Goal: Transaction & Acquisition: Purchase product/service

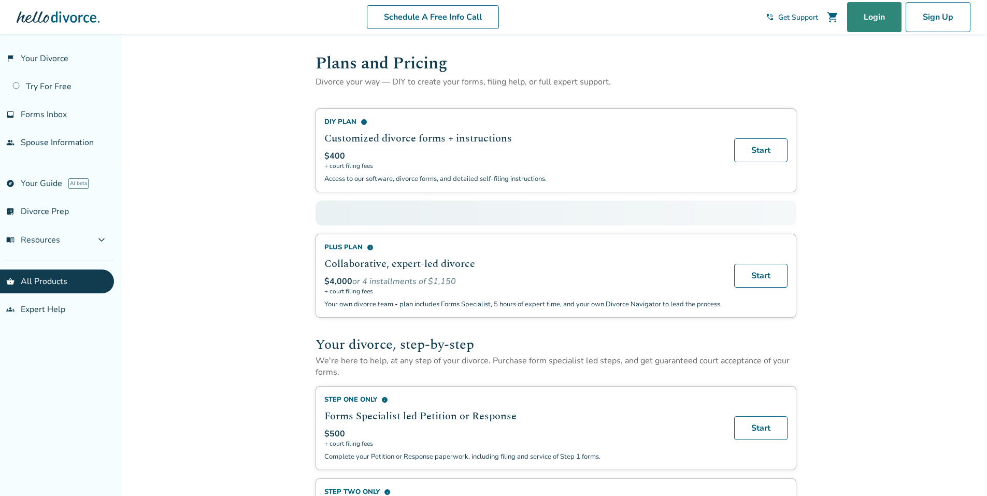
click at [873, 16] on link "Login" at bounding box center [874, 17] width 54 height 30
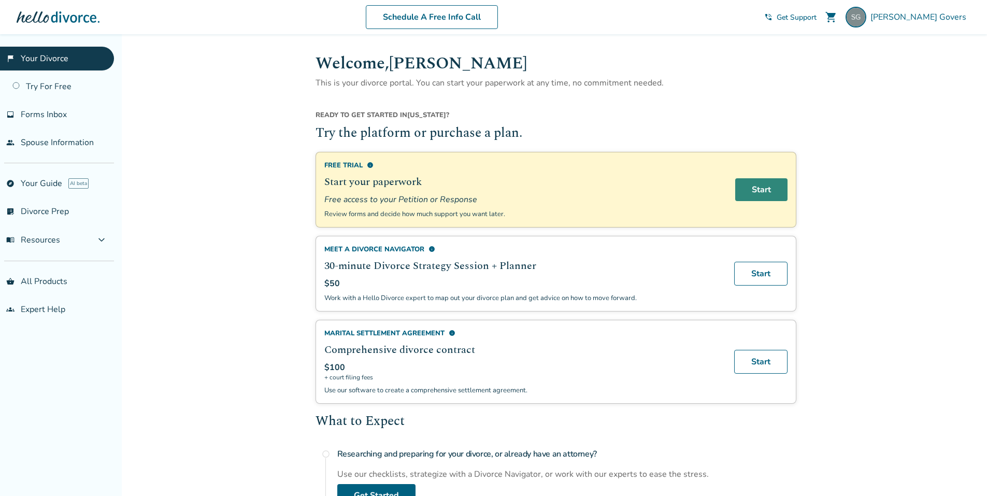
click at [762, 188] on link "Start" at bounding box center [762, 189] width 52 height 23
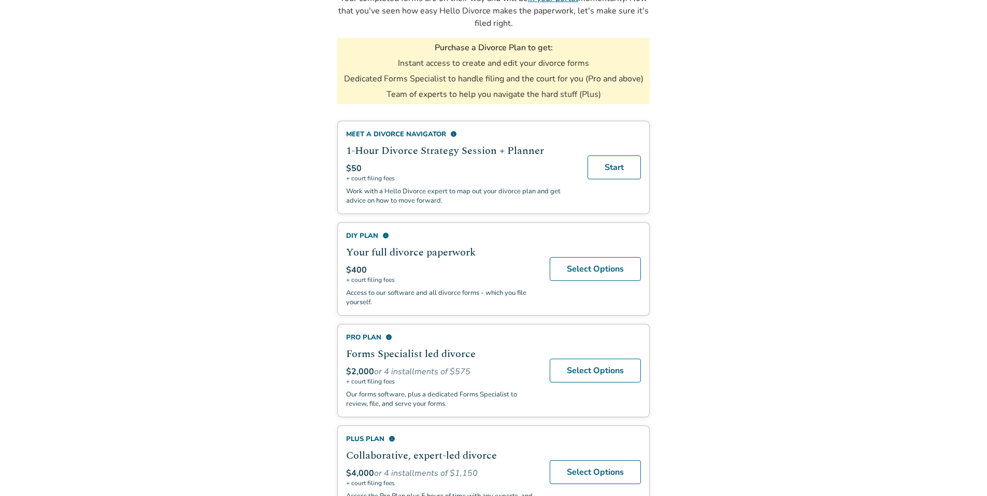
scroll to position [189, 0]
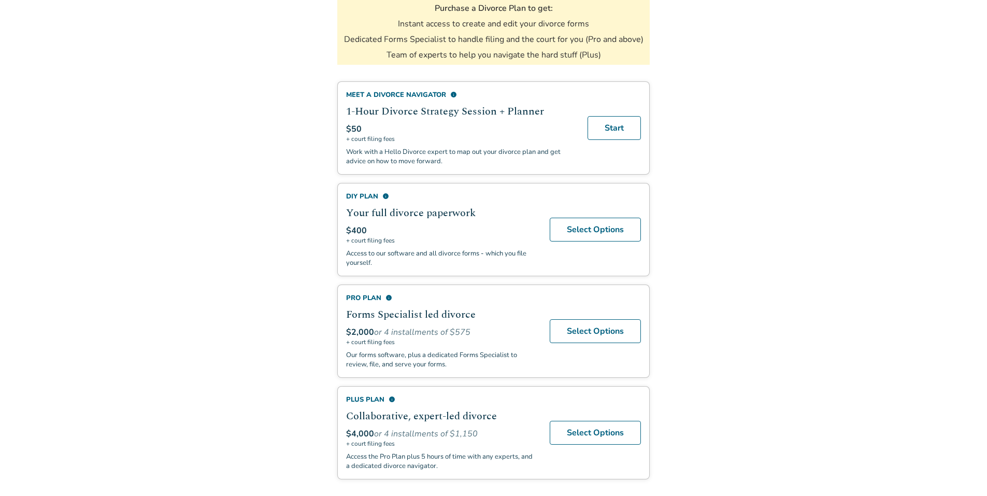
click at [386, 194] on span "info" at bounding box center [386, 196] width 7 height 7
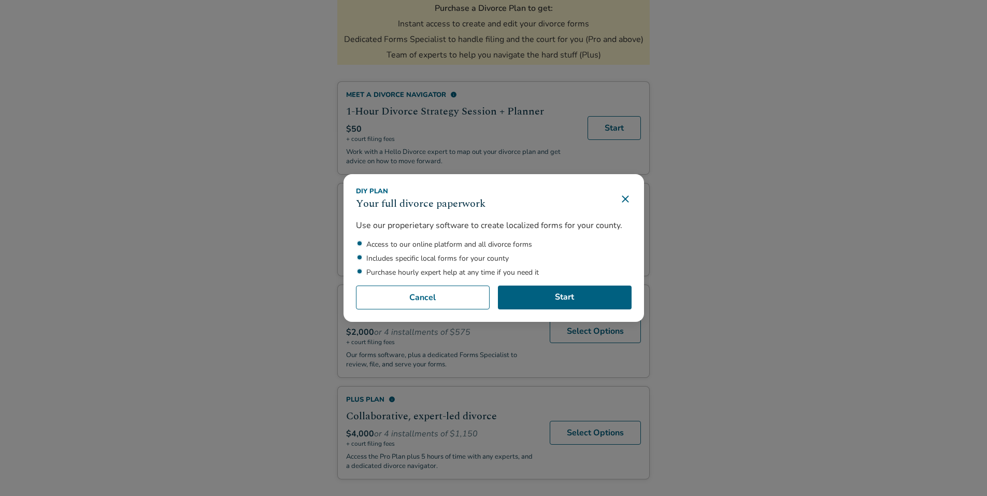
click at [628, 200] on icon at bounding box center [625, 199] width 12 height 12
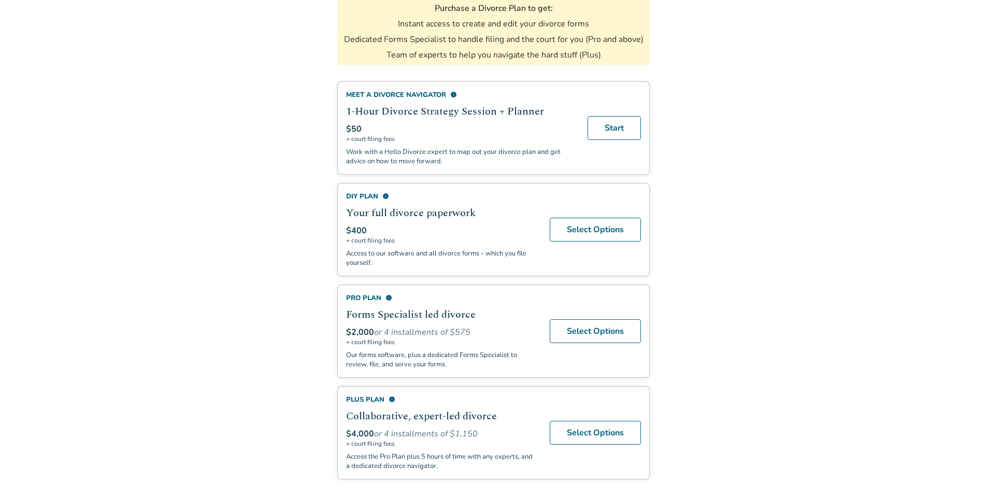
click at [388, 295] on span "info" at bounding box center [389, 297] width 7 height 7
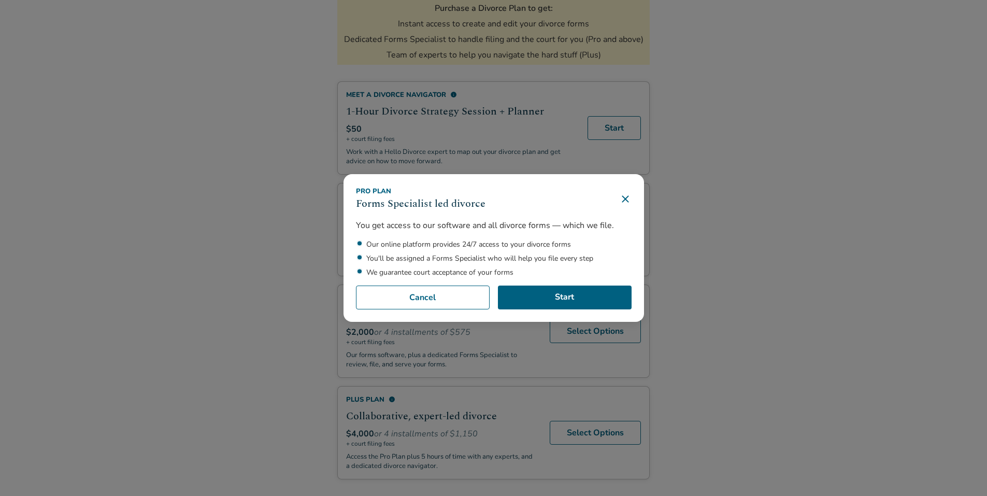
click at [818, 203] on div "Pro Plan Forms Specialist led divorce You get access to our software and all di…" at bounding box center [493, 248] width 987 height 496
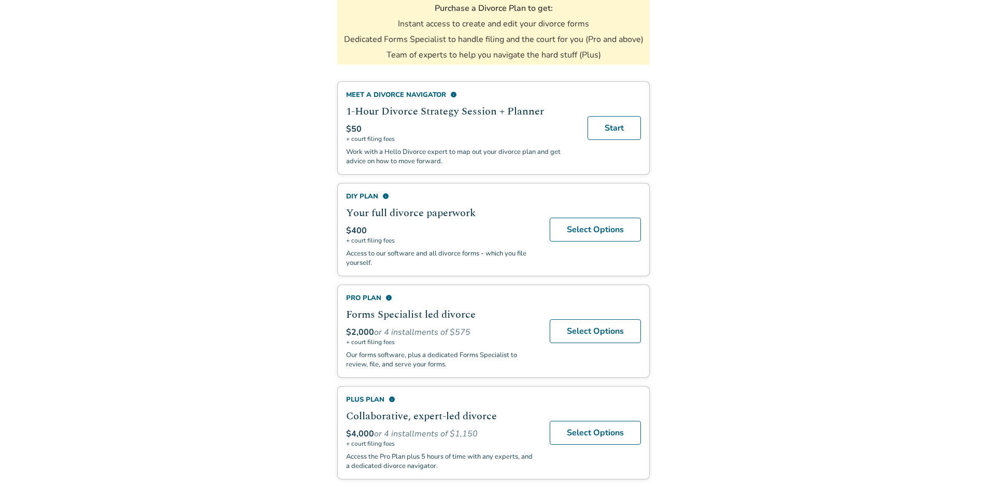
click at [390, 399] on span "info" at bounding box center [392, 399] width 7 height 7
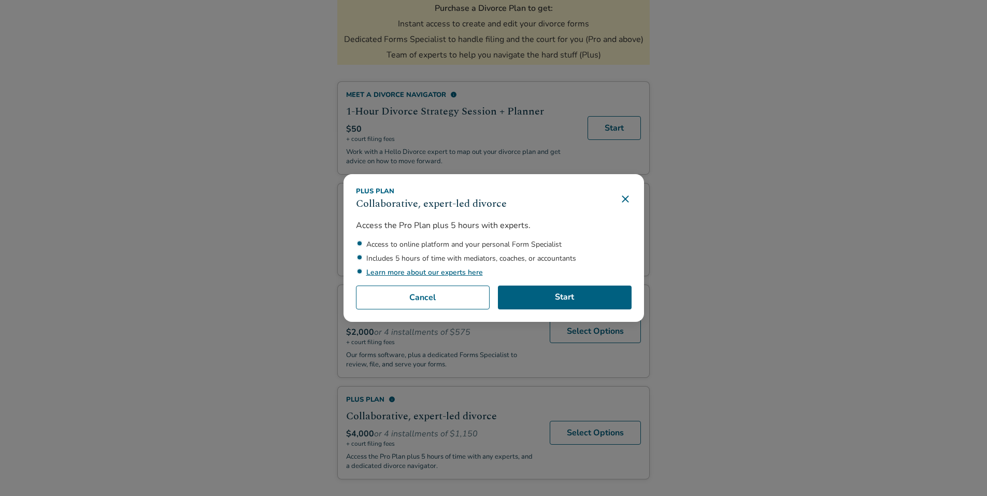
click at [629, 199] on icon at bounding box center [625, 199] width 7 height 7
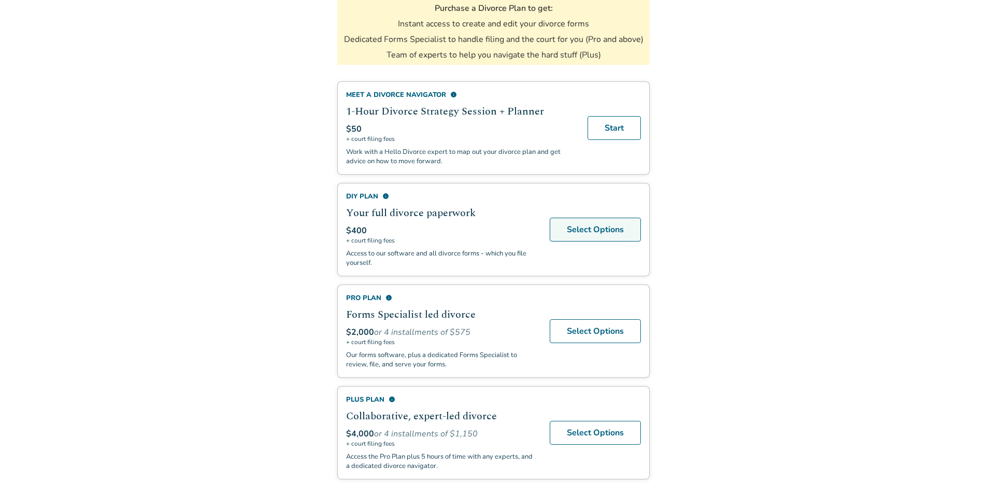
click at [610, 232] on link "Select Options" at bounding box center [595, 230] width 91 height 24
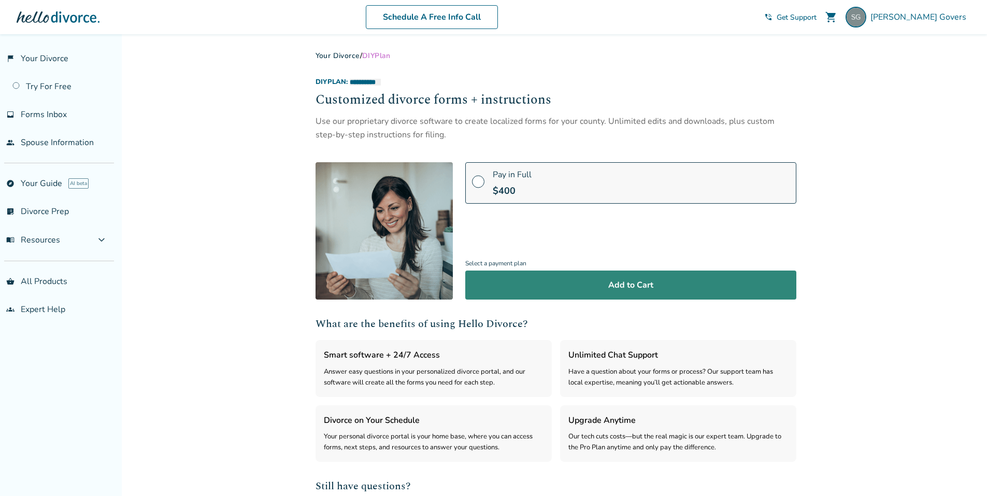
click at [651, 282] on button "Add to Cart" at bounding box center [630, 285] width 331 height 29
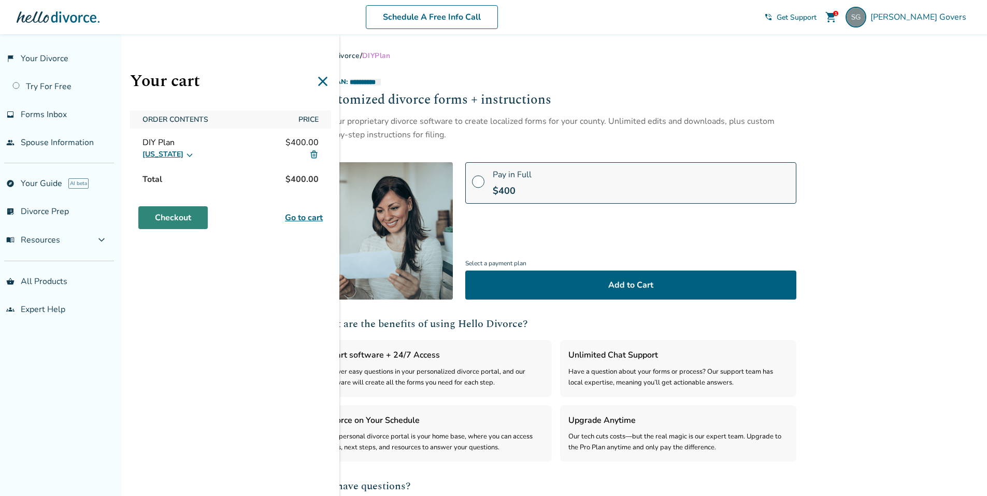
click at [167, 218] on link "Checkout" at bounding box center [172, 217] width 69 height 23
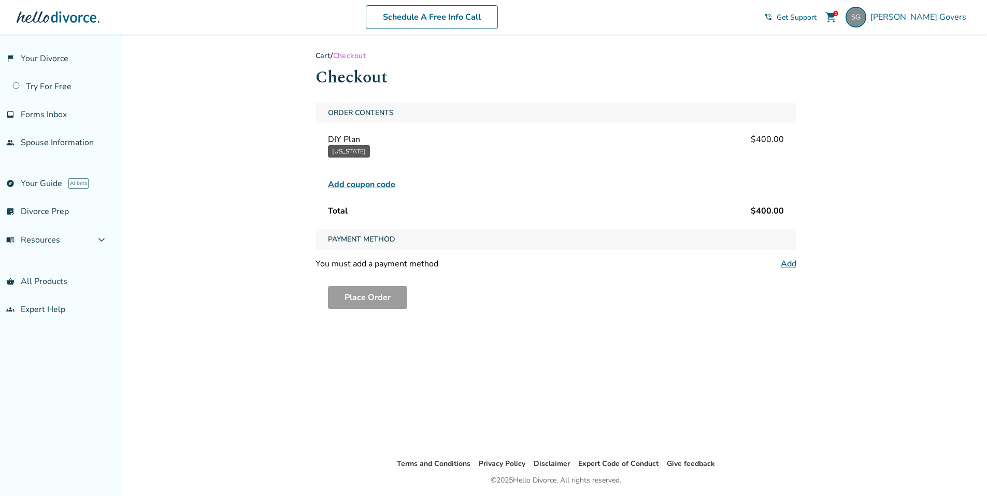
click at [365, 186] on span "Add coupon code" at bounding box center [361, 184] width 67 height 12
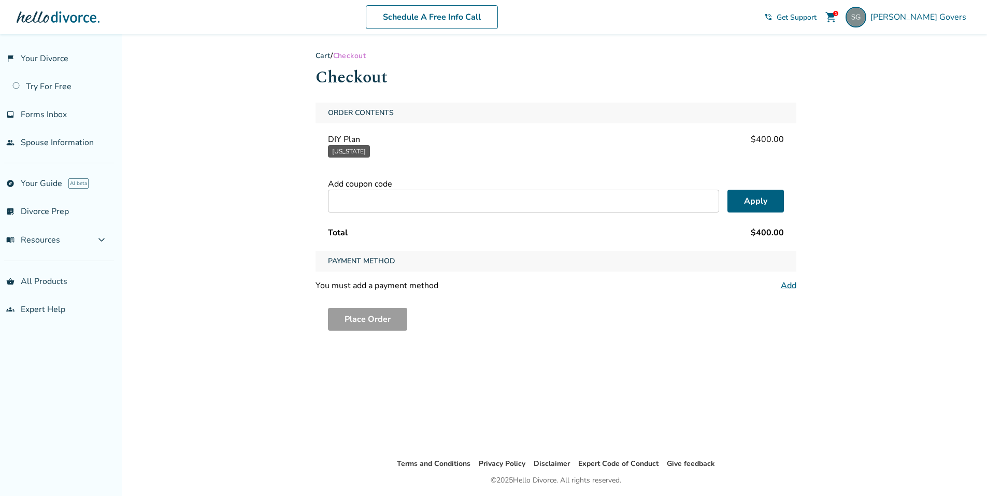
click at [465, 196] on input "text" at bounding box center [523, 201] width 391 height 23
type input "****"
click at [745, 202] on button "Apply" at bounding box center [756, 201] width 56 height 23
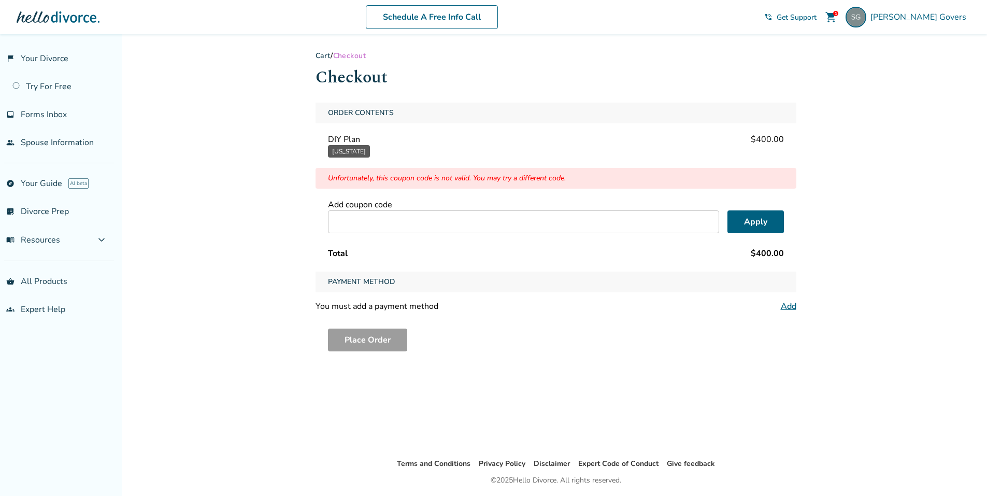
click at [377, 225] on input "text" at bounding box center [523, 221] width 391 height 23
click at [759, 217] on button "Apply" at bounding box center [756, 221] width 56 height 23
click at [755, 220] on button "Apply" at bounding box center [756, 221] width 56 height 23
drag, startPoint x: 407, startPoint y: 221, endPoint x: 143, endPoint y: 272, distance: 268.7
click at [148, 242] on div "Added to cart Cart / Checkout Checkout Order Contents DIY Plan $400.00 Californ…" at bounding box center [493, 282] width 987 height 496
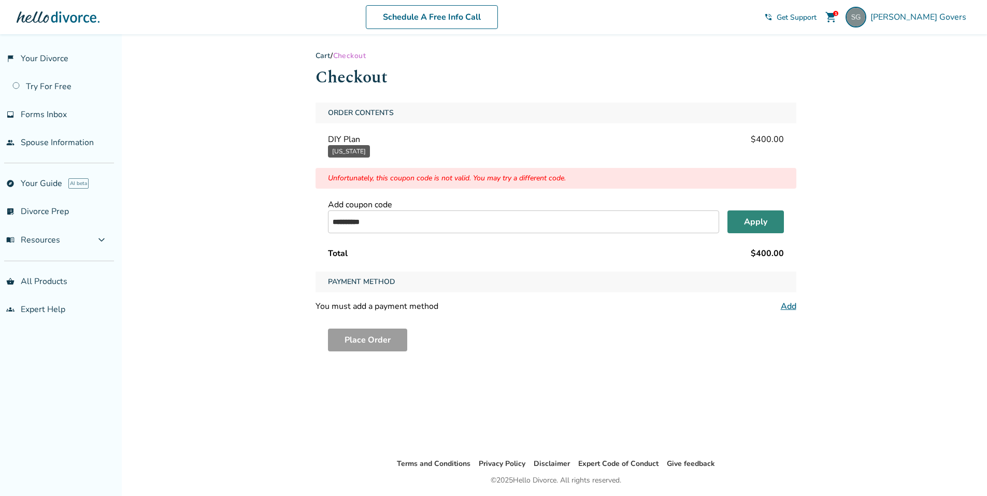
click at [756, 221] on button "Apply" at bounding box center [756, 221] width 56 height 23
drag, startPoint x: 336, startPoint y: 223, endPoint x: 186, endPoint y: 251, distance: 153.0
click at [186, 251] on div "**********" at bounding box center [493, 282] width 987 height 496
click at [748, 221] on button "Apply" at bounding box center [756, 221] width 56 height 23
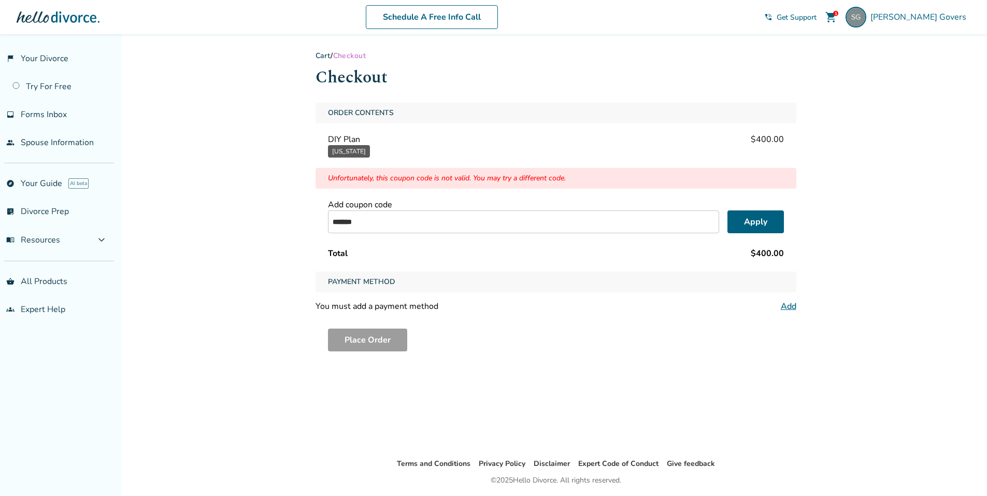
drag, startPoint x: 400, startPoint y: 222, endPoint x: 175, endPoint y: 252, distance: 226.5
click at [190, 234] on div "Added to cart Cart / Checkout Checkout Order Contents DIY Plan $400.00 Californ…" at bounding box center [493, 282] width 987 height 496
click at [754, 225] on button "Apply" at bounding box center [756, 221] width 56 height 23
click at [755, 223] on button "Apply" at bounding box center [756, 221] width 56 height 23
click at [335, 221] on input "*********" at bounding box center [523, 221] width 391 height 23
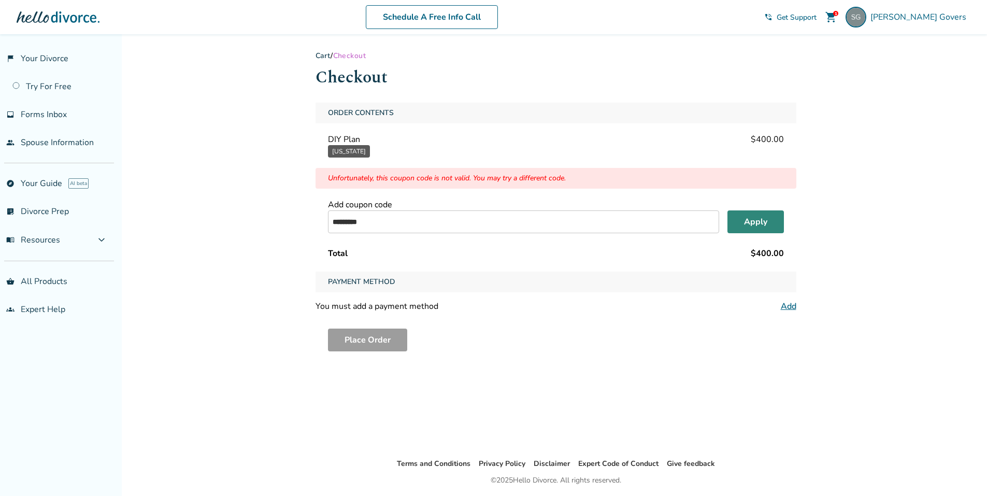
type input "*********"
click at [754, 224] on button "Apply" at bounding box center [756, 221] width 56 height 23
click at [39, 179] on link "explore Your Guide AI beta" at bounding box center [57, 184] width 114 height 24
click at [32, 79] on link "Try For Free" at bounding box center [57, 87] width 114 height 24
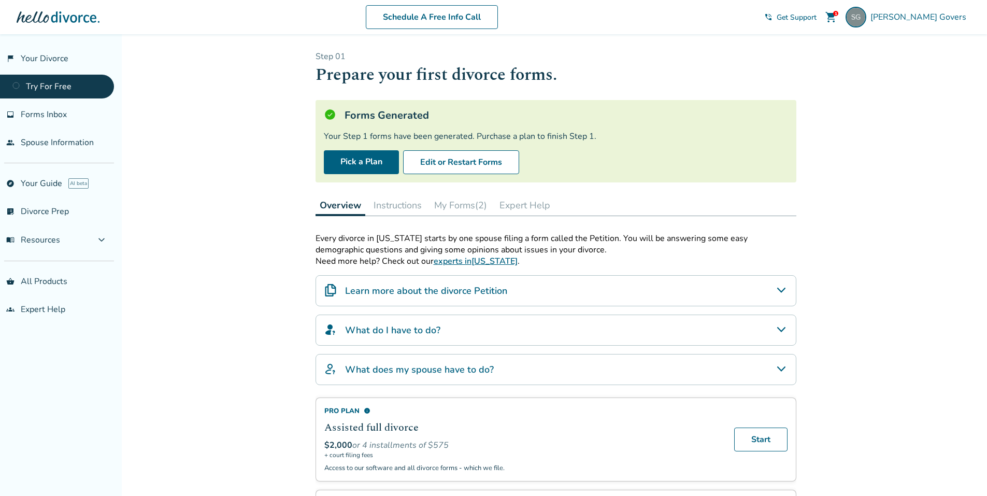
click at [762, 291] on div "Learn more about the divorce Petition" at bounding box center [556, 290] width 481 height 31
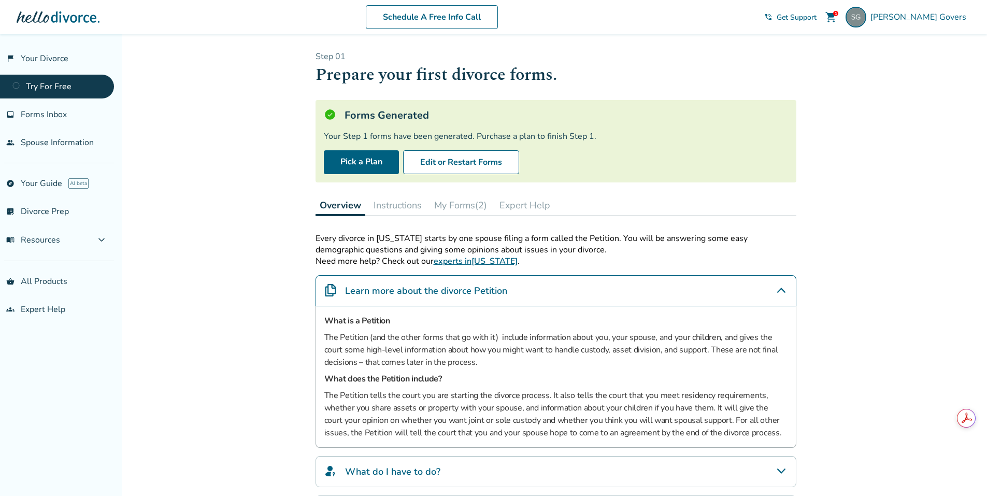
click at [872, 211] on div "Added to cart Step 0 1 Prepare your first divorce forms. Forms Generated Your S…" at bounding box center [493, 419] width 987 height 770
click at [776, 295] on icon "Learn more about the divorce Petition" at bounding box center [781, 290] width 12 height 12
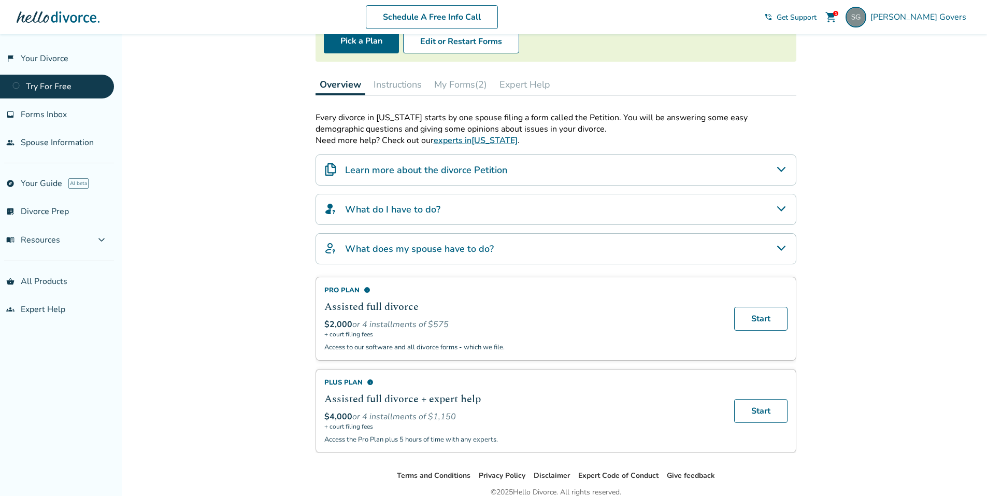
scroll to position [52, 0]
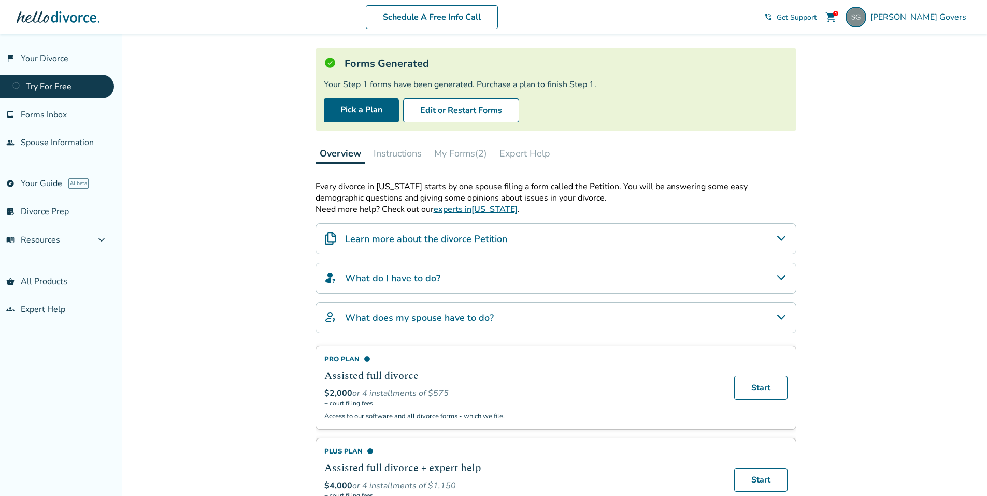
click at [456, 149] on button "My Forms (2)" at bounding box center [460, 153] width 61 height 21
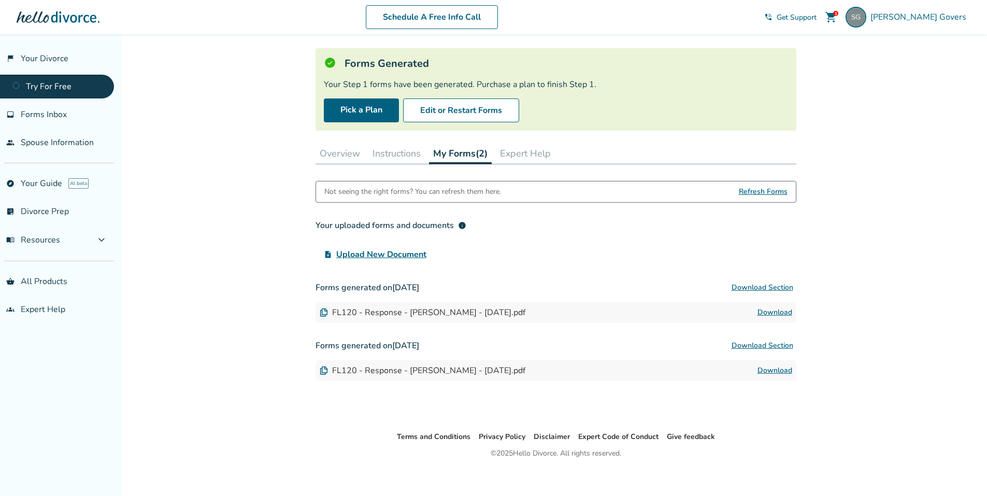
click at [394, 153] on button "Instructions" at bounding box center [397, 153] width 56 height 21
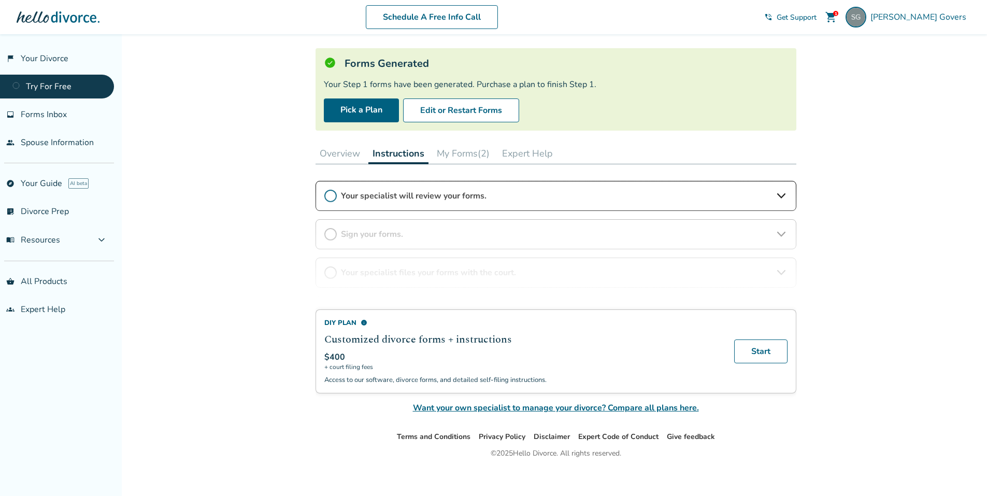
click at [456, 192] on div "DIY Plan info Customized divorce forms + instructions $400 + court filing fees …" at bounding box center [556, 297] width 481 height 233
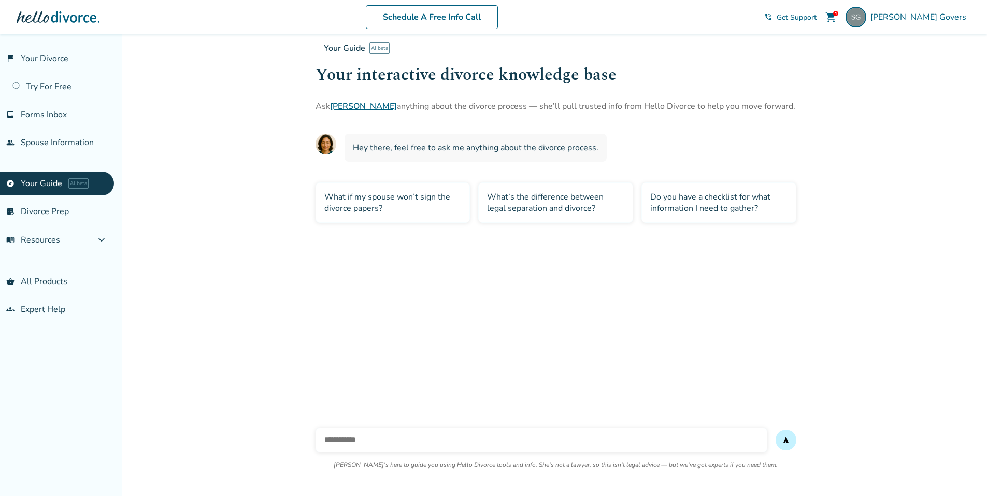
click at [729, 201] on div "Do you have a checklist for what information I need to gather?" at bounding box center [719, 202] width 155 height 40
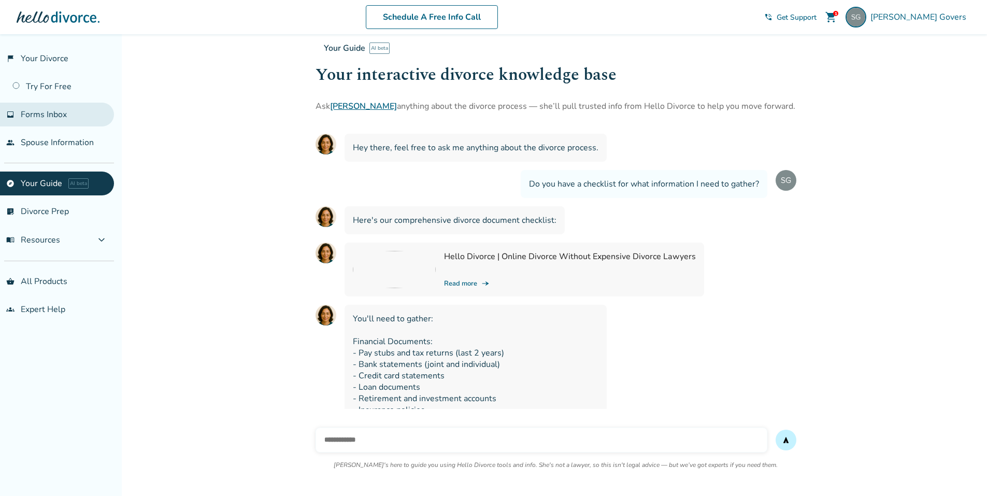
click at [30, 110] on span "Forms Inbox" at bounding box center [44, 114] width 46 height 11
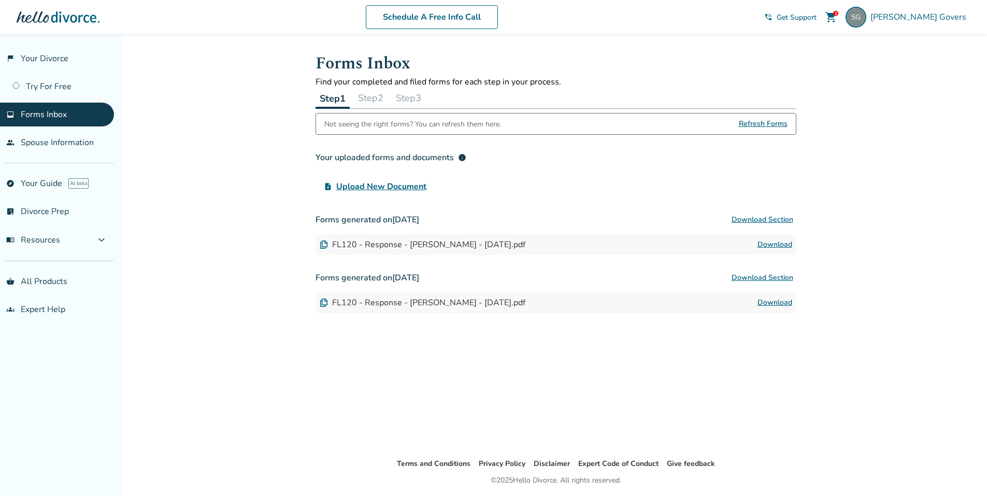
click at [463, 156] on span "info" at bounding box center [462, 157] width 8 height 8
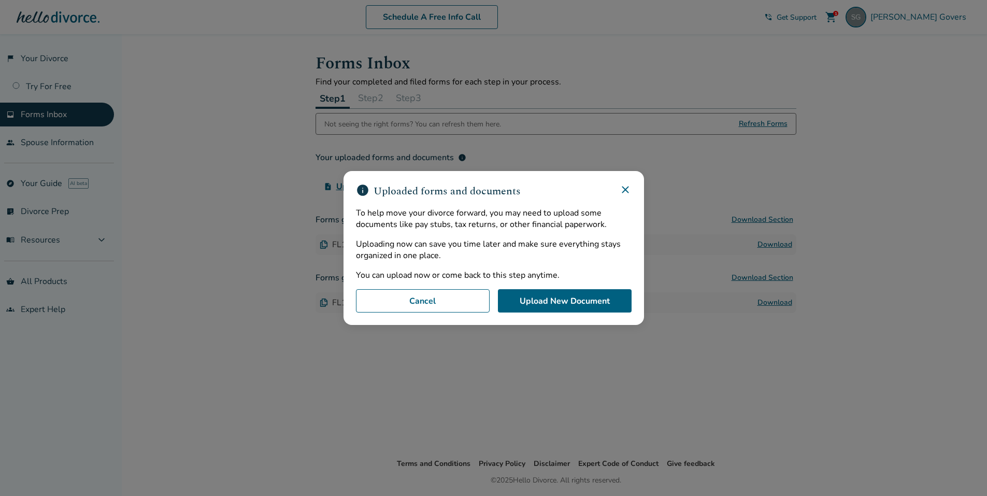
click at [627, 189] on icon at bounding box center [625, 189] width 12 height 12
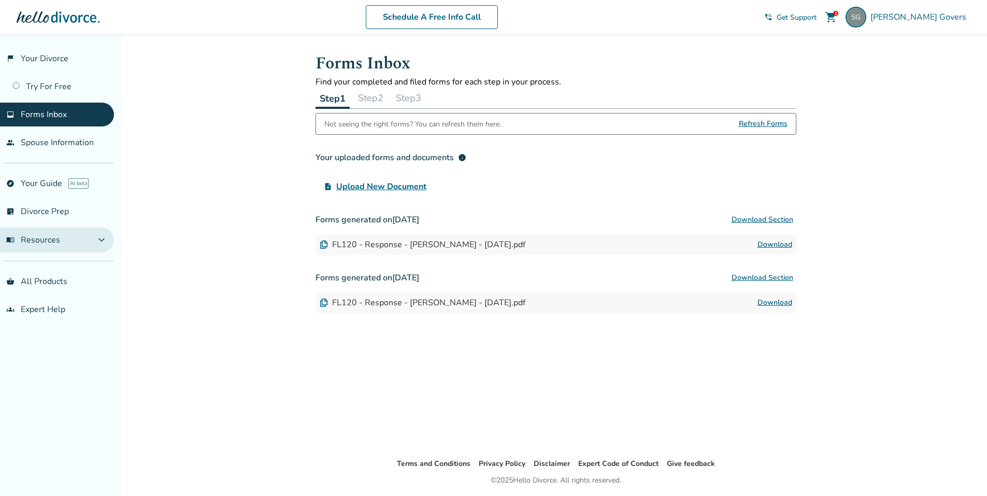
click at [95, 238] on button "menu_book Resources expand_more" at bounding box center [57, 240] width 114 height 25
click at [95, 238] on button "menu_book Resources expand_less" at bounding box center [57, 240] width 114 height 25
click at [35, 187] on link "explore Your Guide AI beta" at bounding box center [57, 184] width 114 height 24
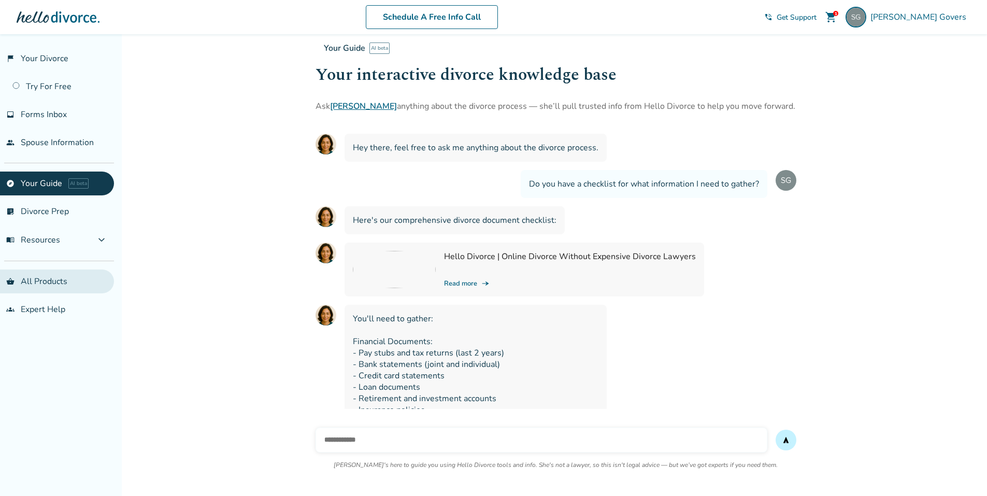
click at [48, 285] on link "shopping_basket All Products" at bounding box center [57, 282] width 114 height 24
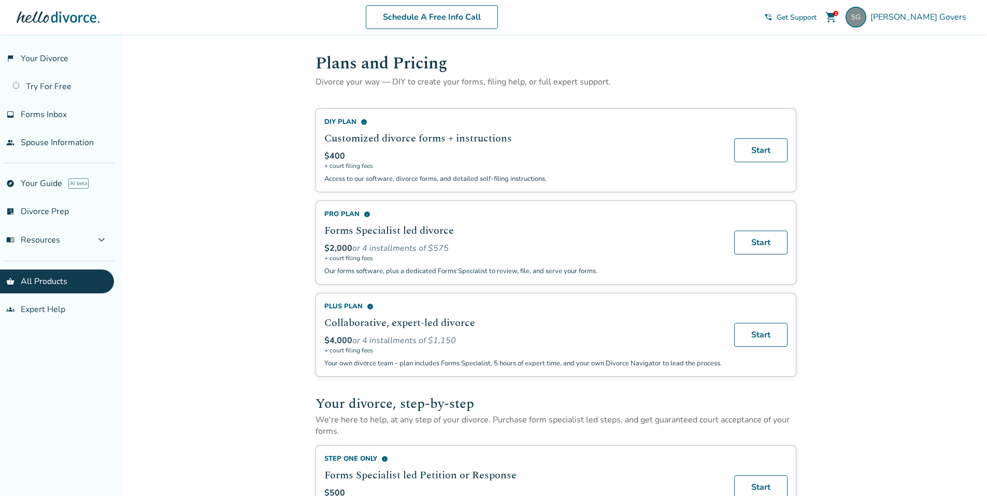
click at [367, 211] on span "info" at bounding box center [367, 214] width 7 height 7
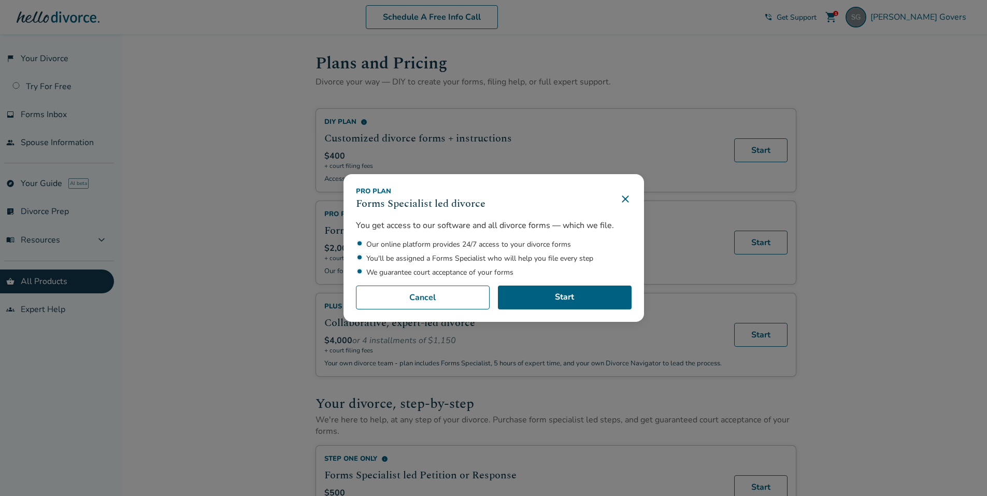
click at [270, 240] on div "Pro Plan Forms Specialist led divorce You get access to our software and all di…" at bounding box center [493, 248] width 987 height 496
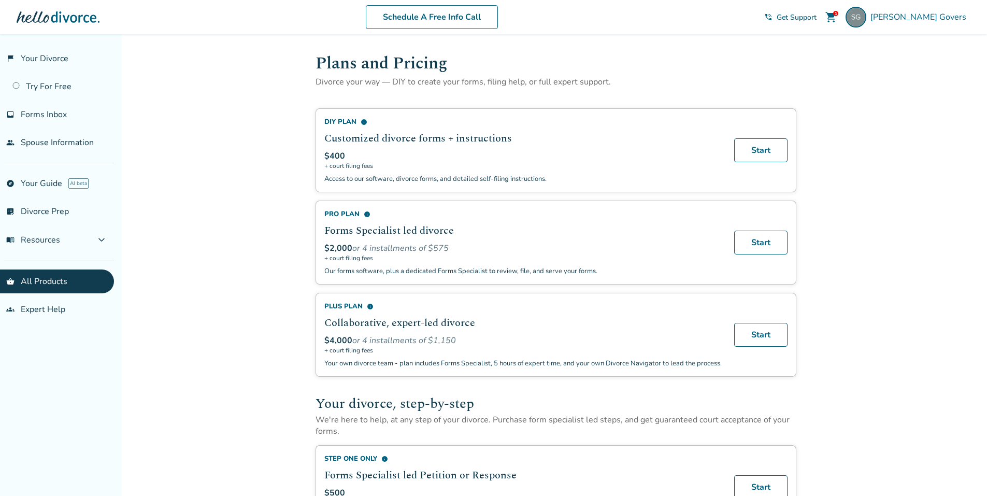
click at [370, 306] on span "info" at bounding box center [370, 306] width 7 height 7
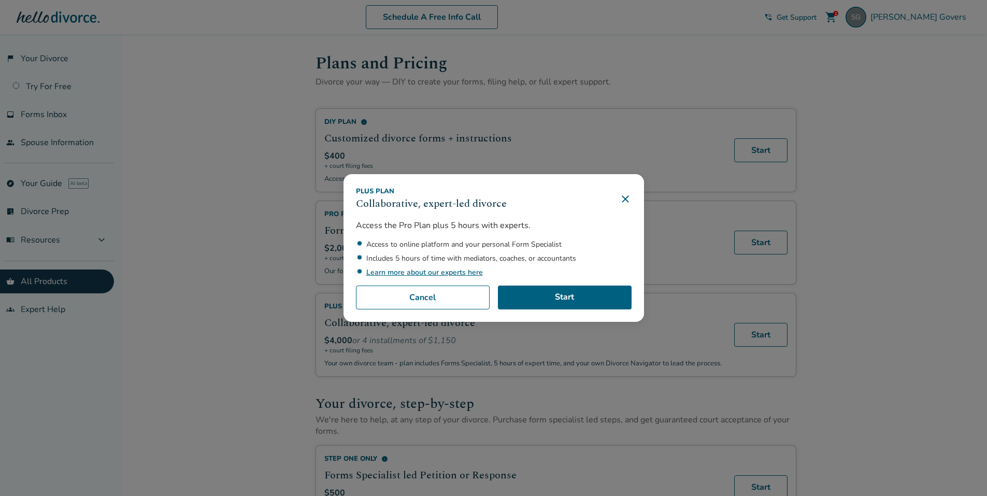
click at [242, 311] on div "Plus Plan Collaborative, expert-led divorce Access the Pro Plan plus 5 hours wi…" at bounding box center [493, 248] width 987 height 496
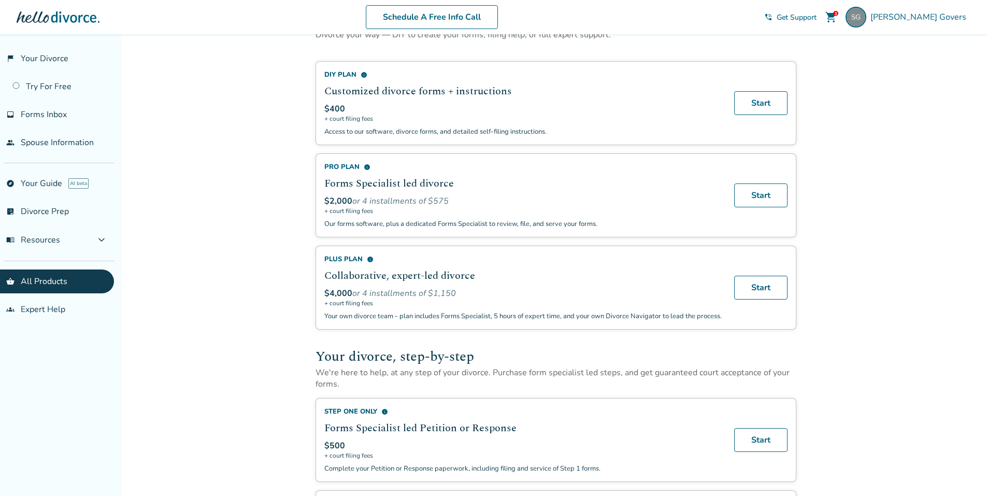
scroll to position [207, 0]
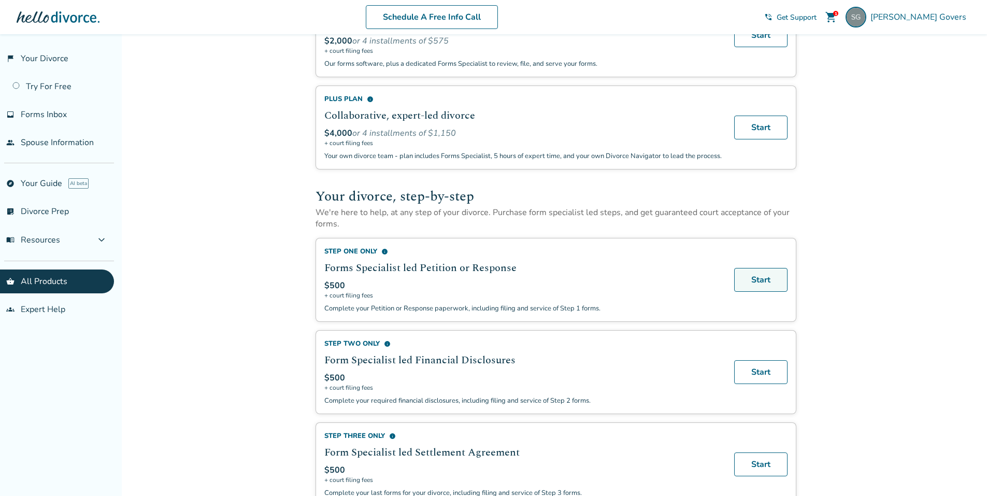
click at [759, 289] on link "Start" at bounding box center [760, 280] width 53 height 24
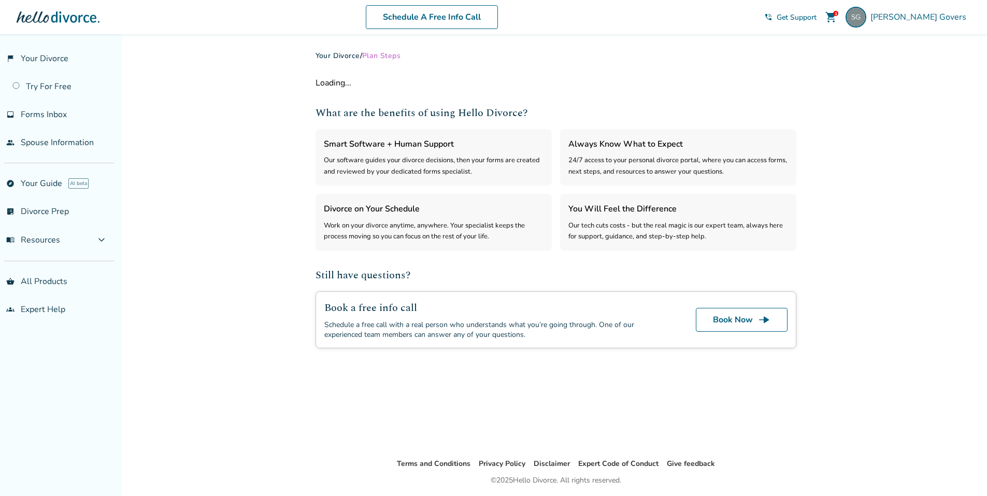
select select "***"
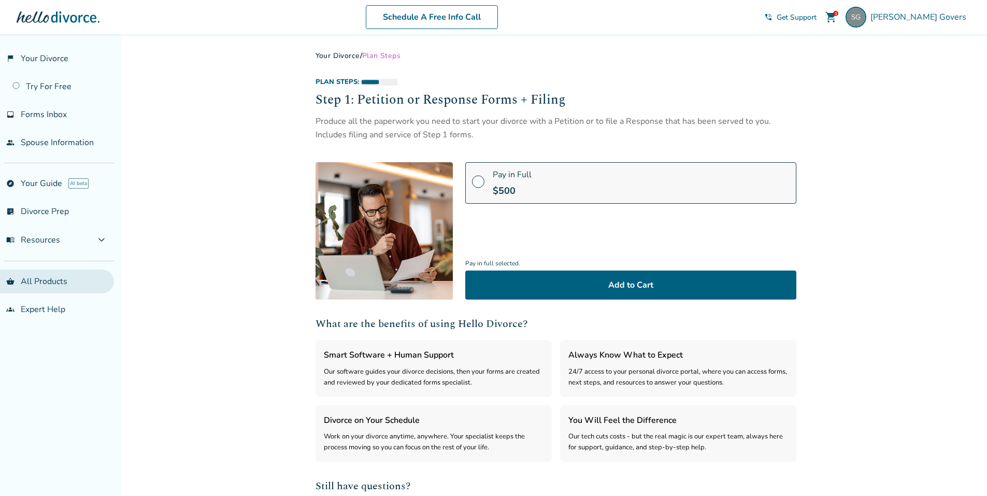
click at [47, 282] on link "shopping_basket All Products" at bounding box center [57, 282] width 114 height 24
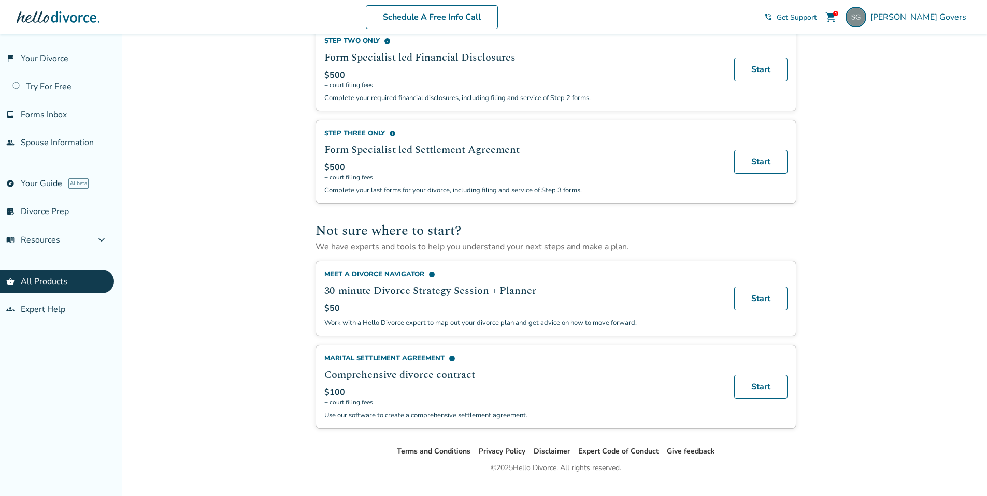
scroll to position [518, 0]
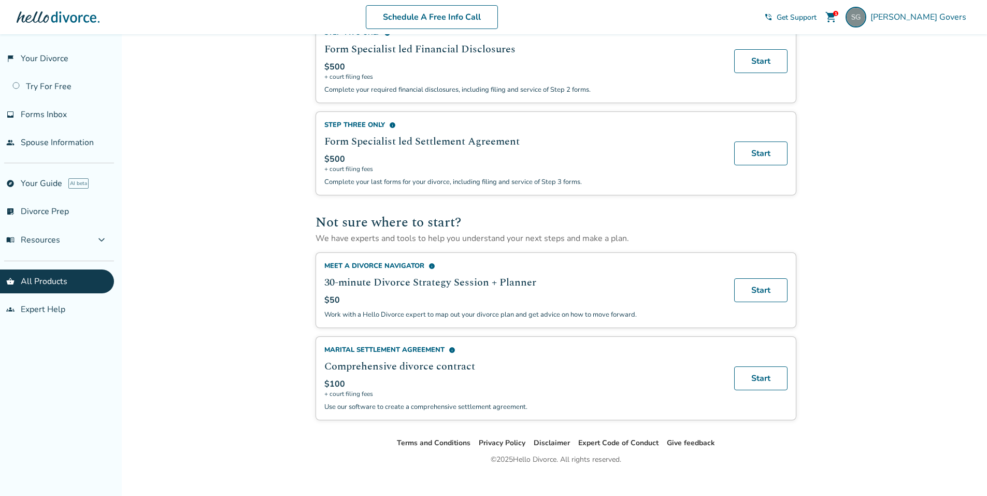
click at [429, 270] on span "info" at bounding box center [432, 266] width 7 height 7
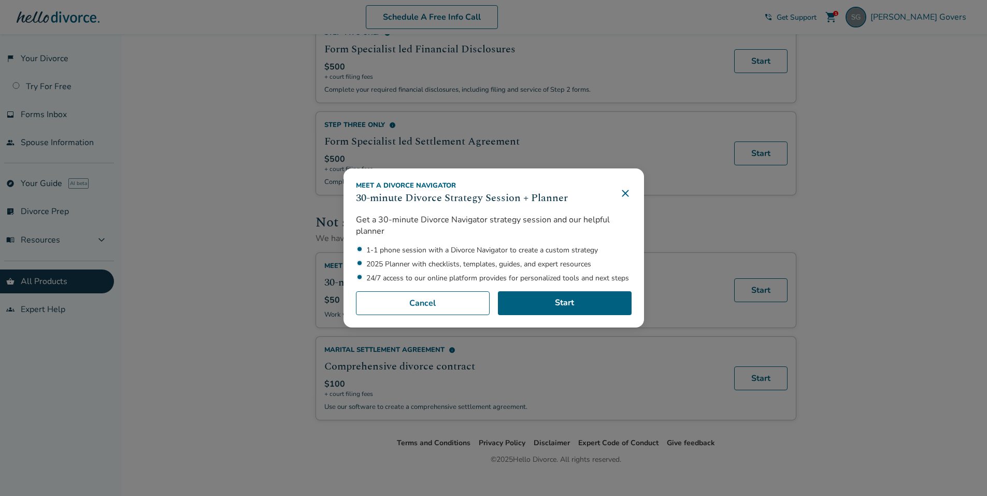
click at [626, 190] on icon at bounding box center [625, 193] width 7 height 7
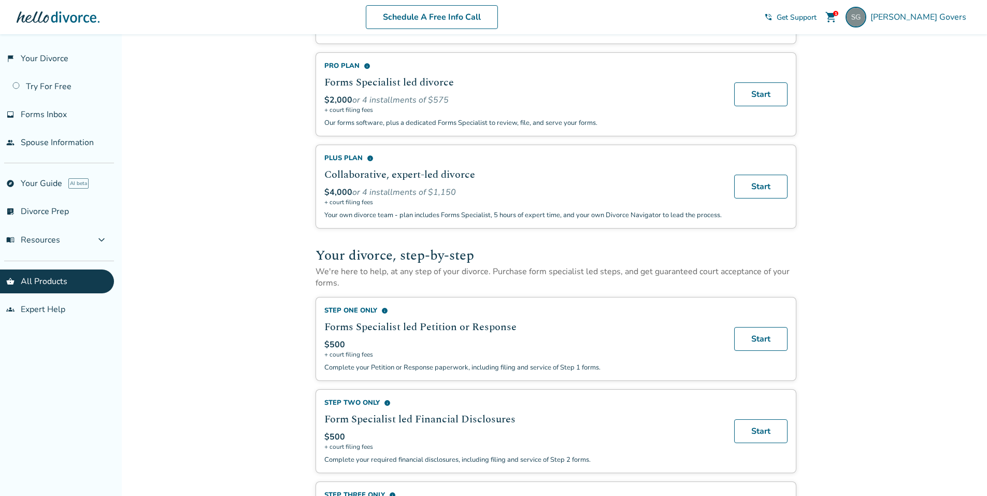
scroll to position [207, 0]
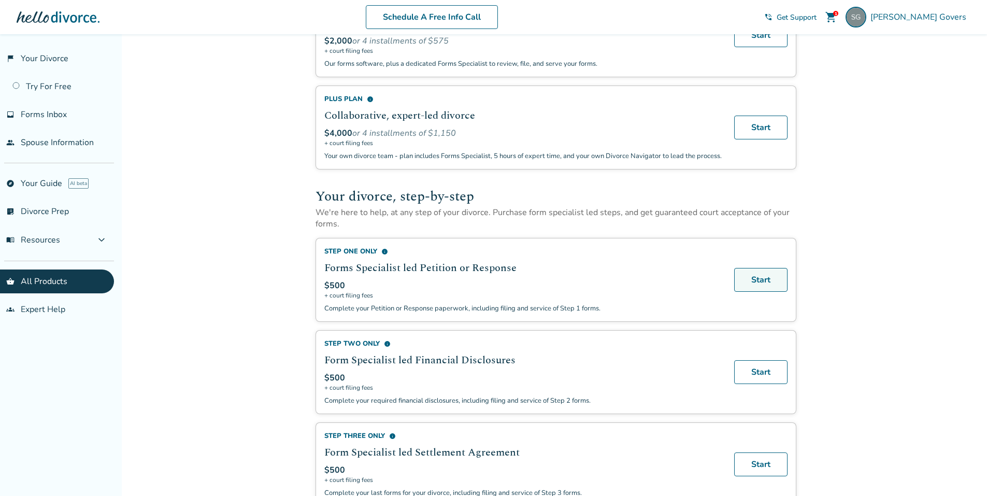
click at [765, 288] on link "Start" at bounding box center [760, 280] width 53 height 24
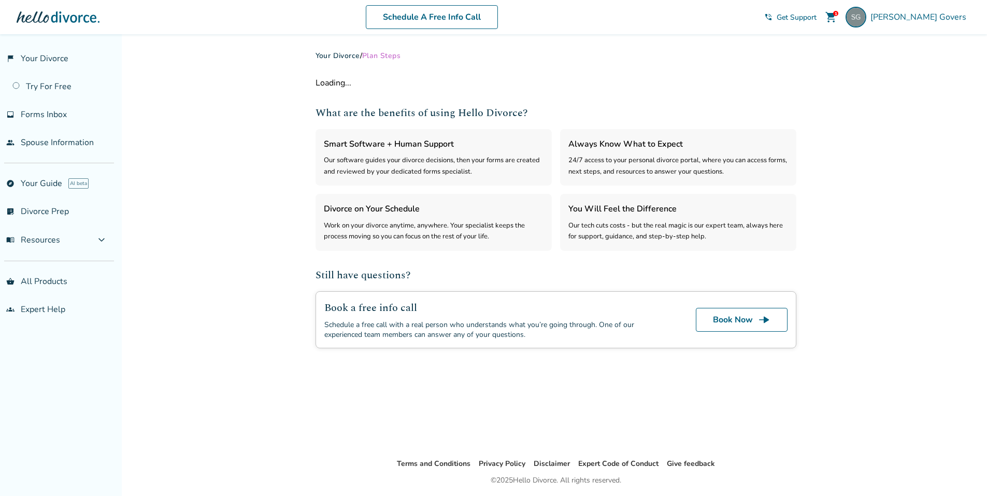
select select "***"
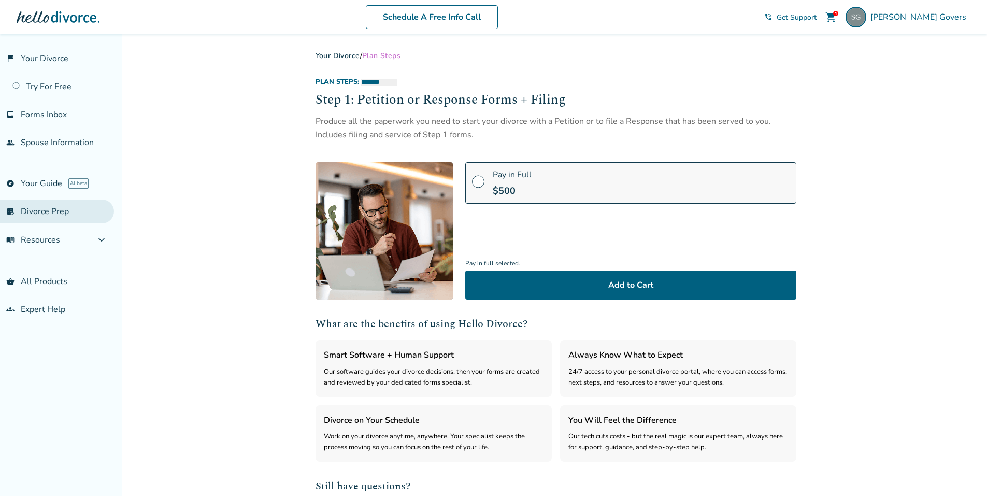
click at [53, 210] on link "list_alt_check Divorce Prep" at bounding box center [57, 212] width 114 height 24
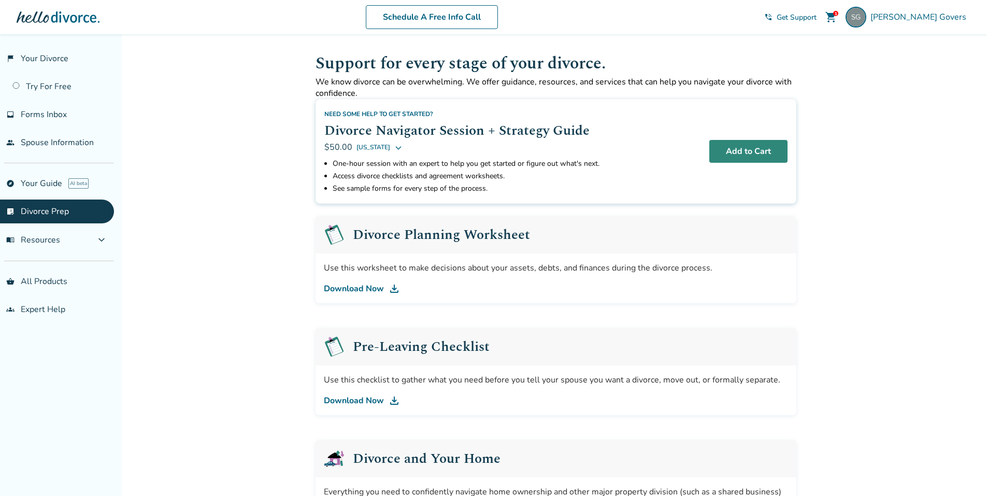
click at [753, 154] on button "Add to Cart" at bounding box center [749, 151] width 78 height 23
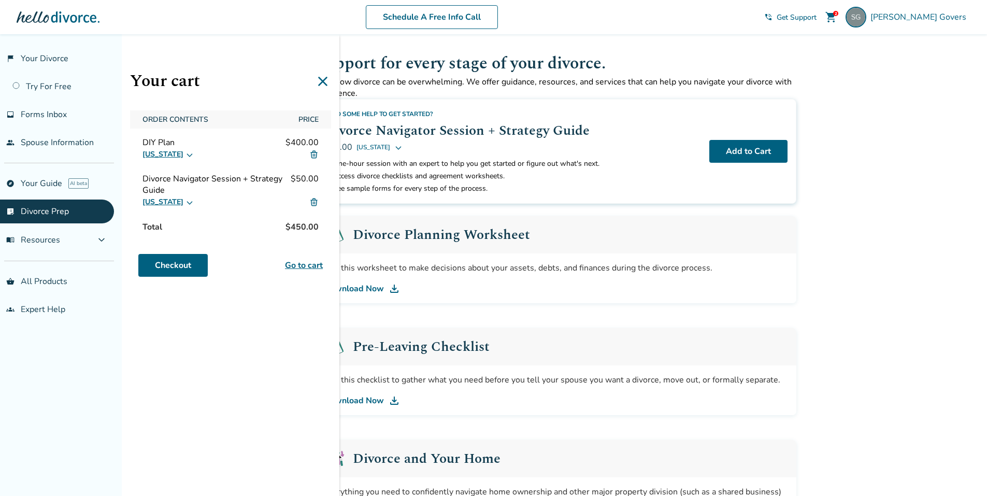
click at [321, 79] on icon at bounding box center [322, 81] width 9 height 9
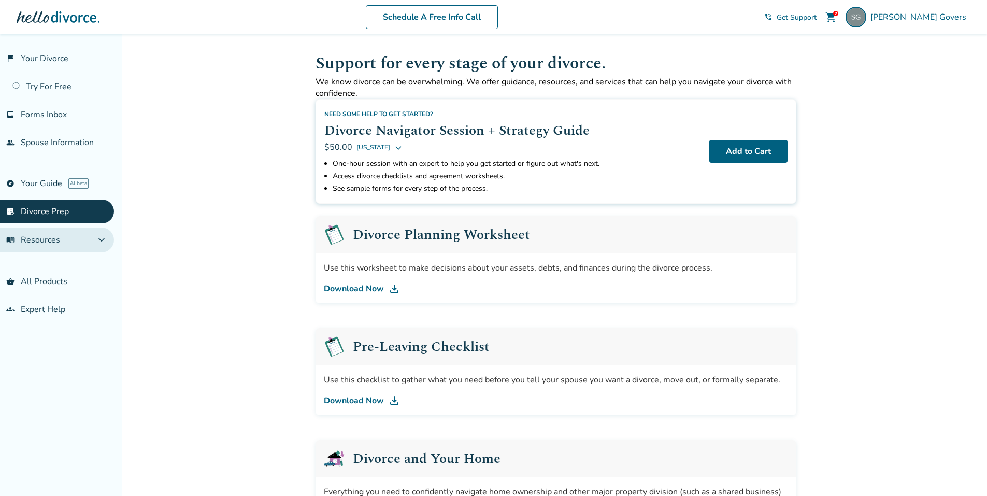
click at [72, 241] on button "menu_book Resources expand_more" at bounding box center [57, 240] width 114 height 25
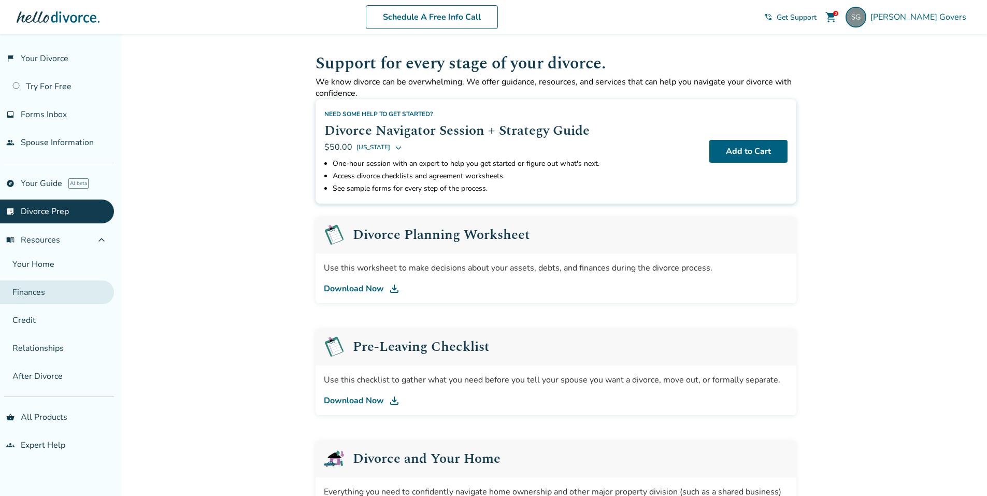
click at [50, 290] on link "Finances" at bounding box center [57, 292] width 114 height 24
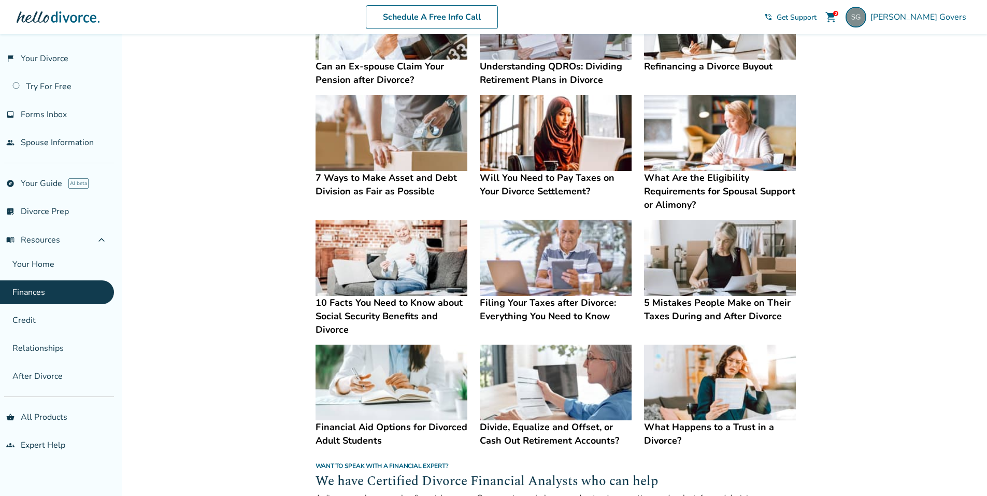
scroll to position [207, 0]
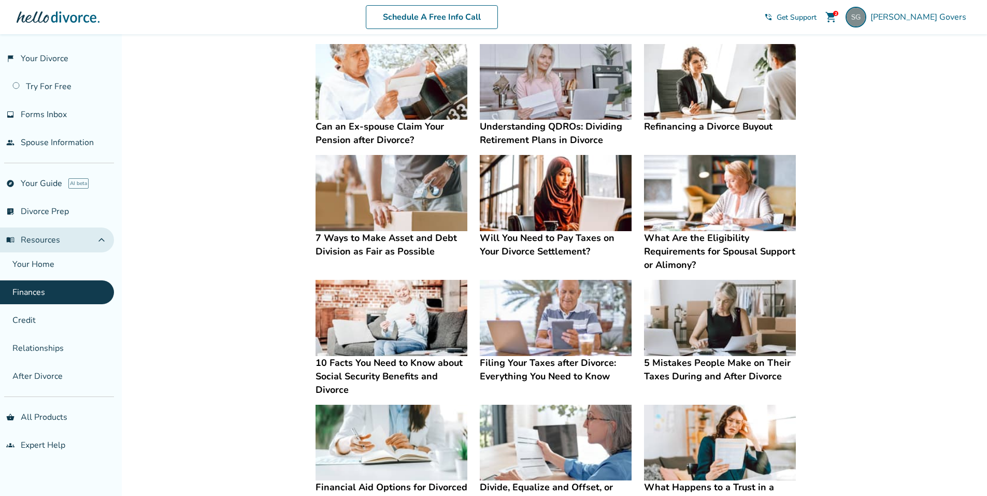
click at [79, 243] on button "menu_book Resources expand_less" at bounding box center [57, 240] width 114 height 25
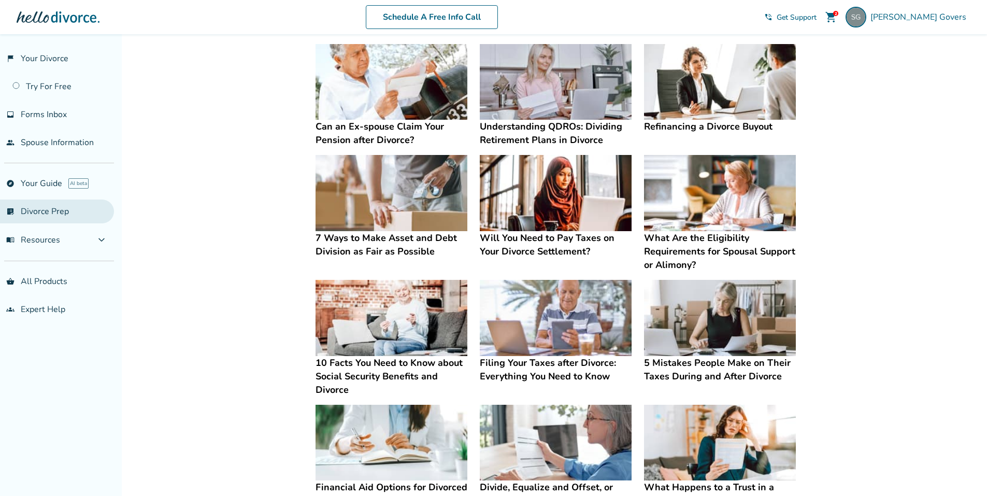
click at [68, 213] on link "list_alt_check Divorce Prep" at bounding box center [57, 212] width 114 height 24
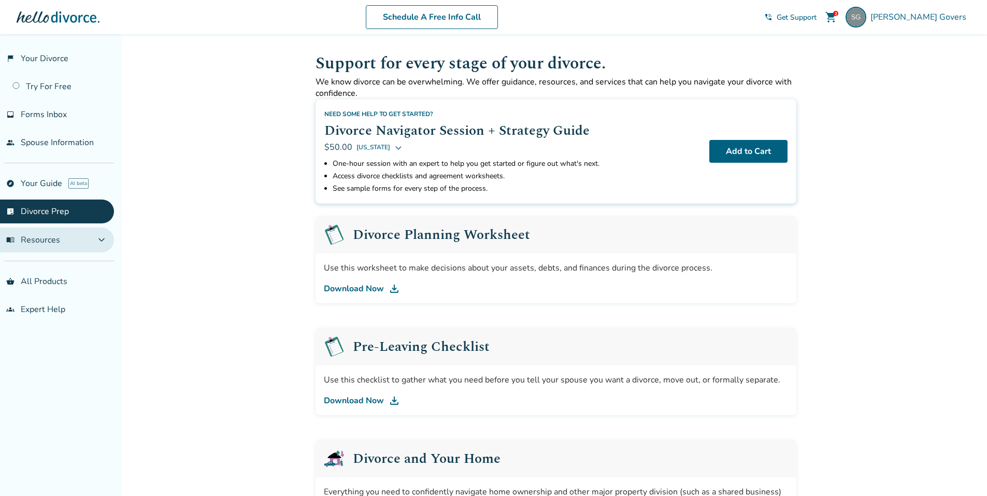
click at [94, 238] on button "menu_book Resources expand_more" at bounding box center [57, 240] width 114 height 25
click at [93, 236] on button "menu_book Resources expand_less" at bounding box center [57, 240] width 114 height 25
click at [61, 276] on link "shopping_basket All Products" at bounding box center [57, 282] width 114 height 24
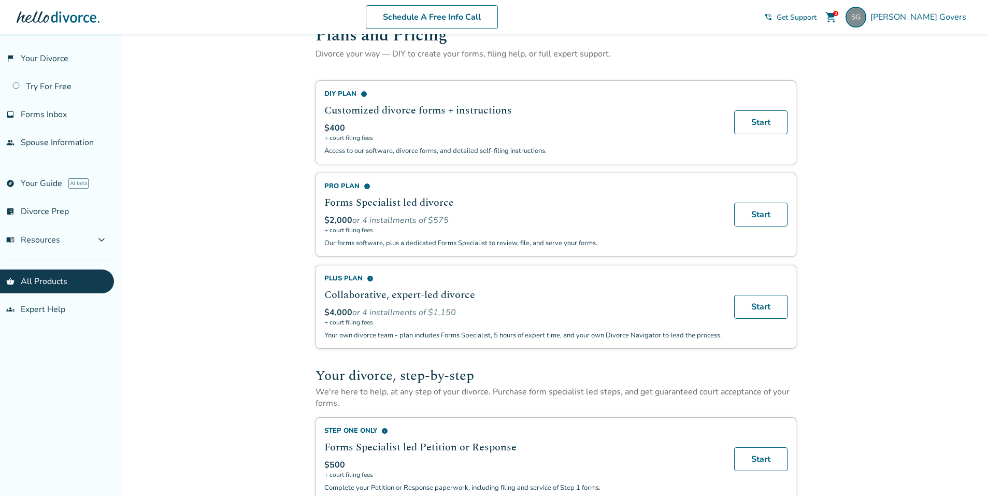
scroll to position [104, 0]
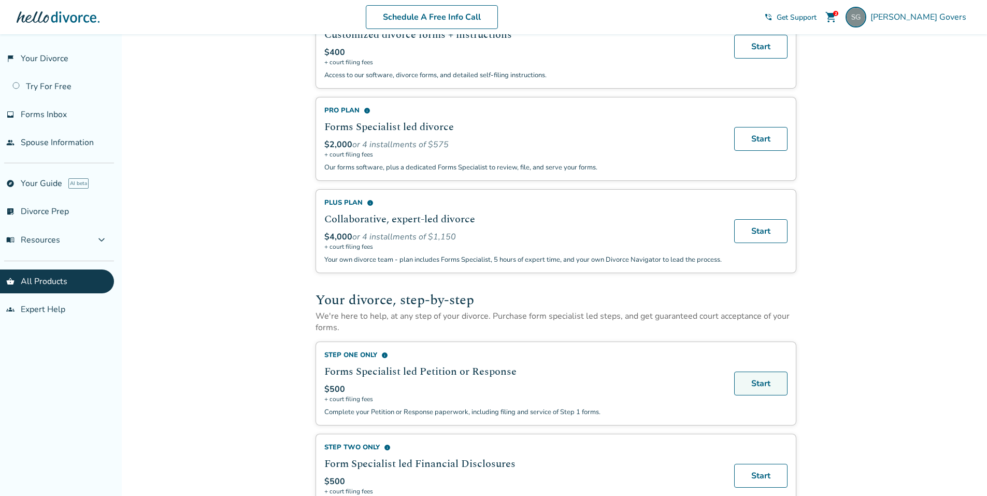
click at [767, 389] on link "Start" at bounding box center [760, 384] width 53 height 24
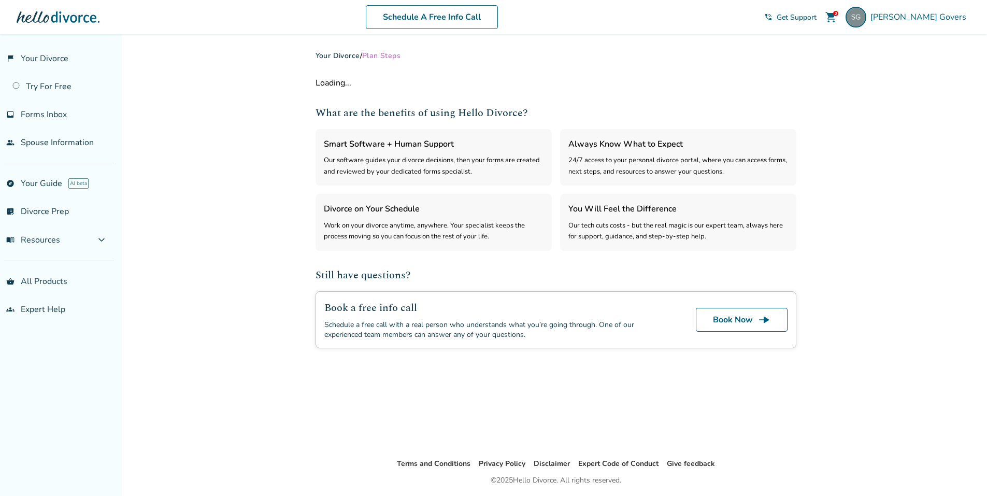
select select "***"
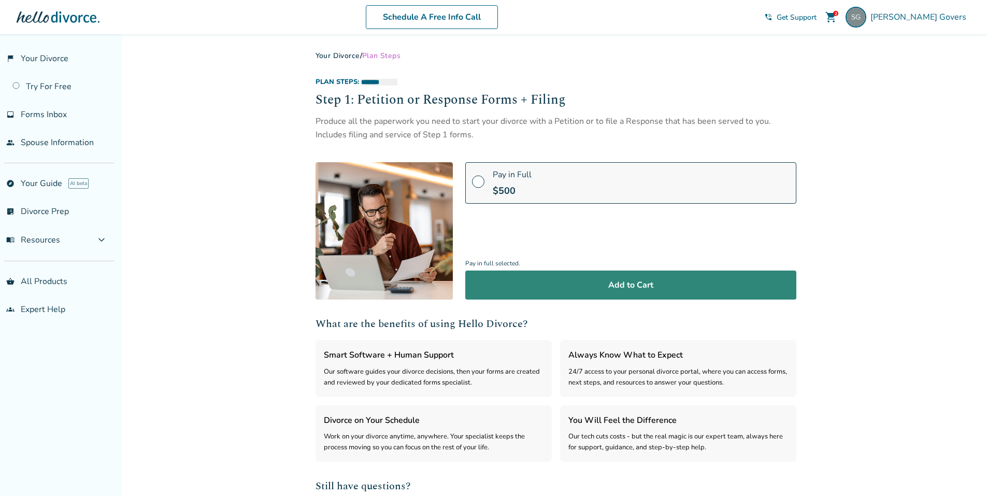
click at [633, 287] on button "Add to Cart" at bounding box center [630, 285] width 331 height 29
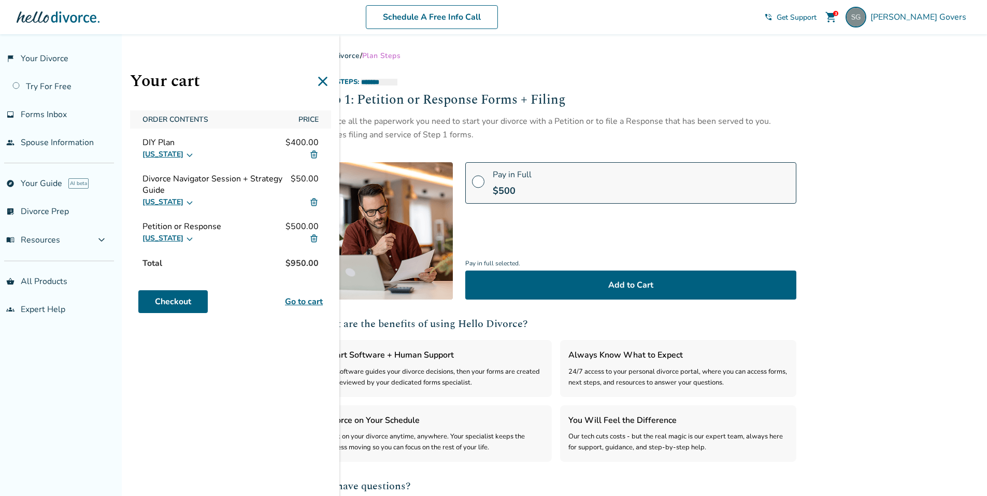
click at [313, 152] on img at bounding box center [313, 154] width 9 height 9
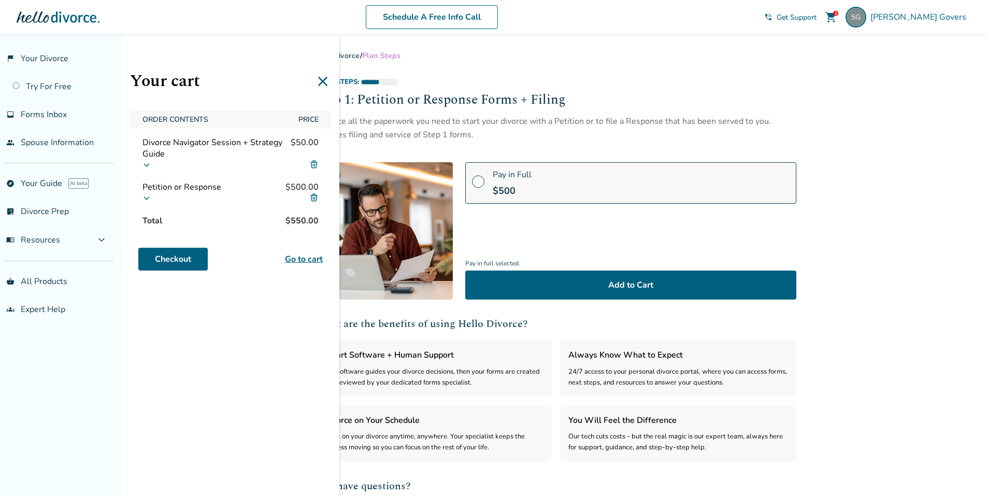
click at [148, 195] on icon at bounding box center [147, 197] width 8 height 8
click at [150, 261] on label "[US_STATE]" at bounding box center [171, 264] width 46 height 10
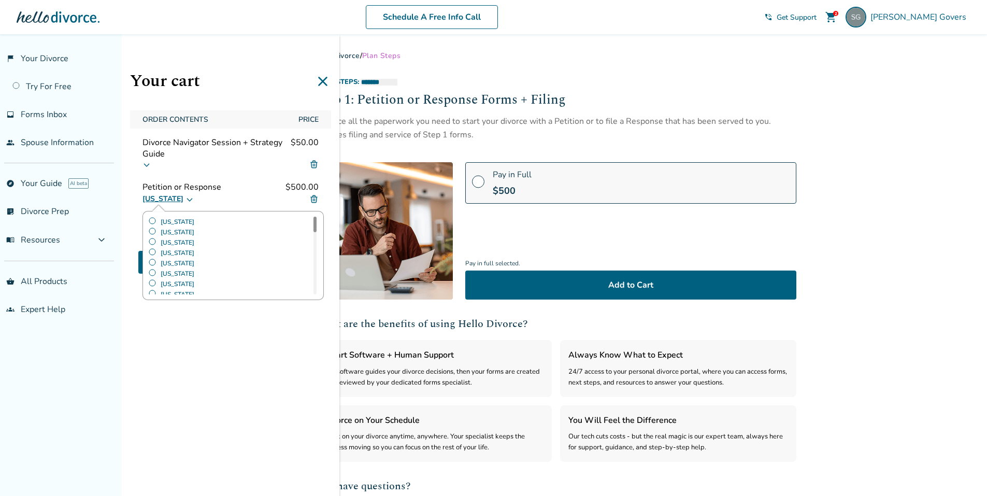
click at [193, 391] on div "Your cart Order Contents Price Divorce Navigator Session + Strategy Guide $50.0…" at bounding box center [231, 282] width 218 height 496
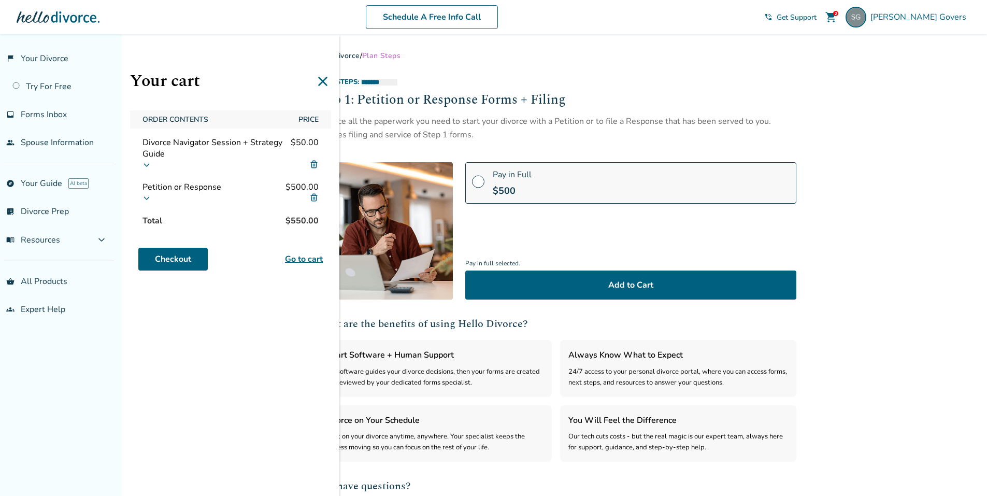
click at [147, 162] on icon at bounding box center [147, 164] width 8 height 8
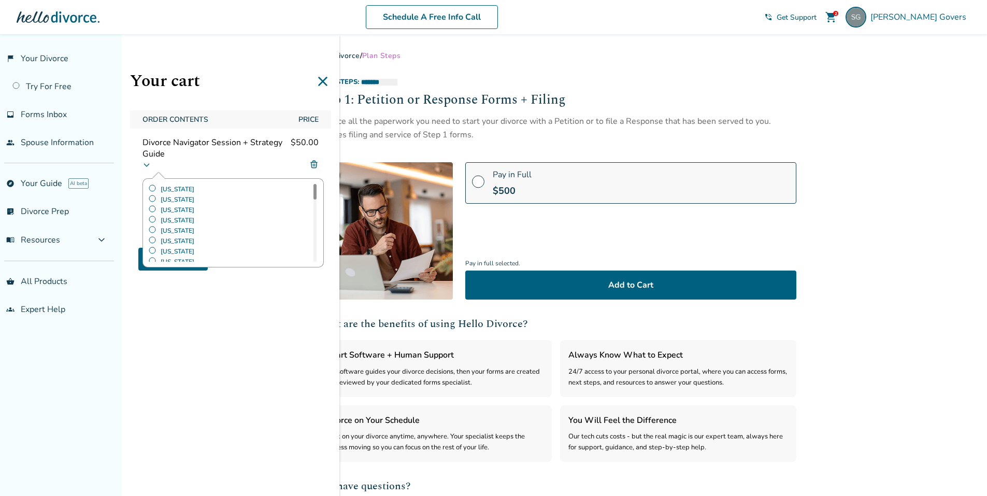
click at [172, 228] on label "[US_STATE]" at bounding box center [171, 230] width 46 height 10
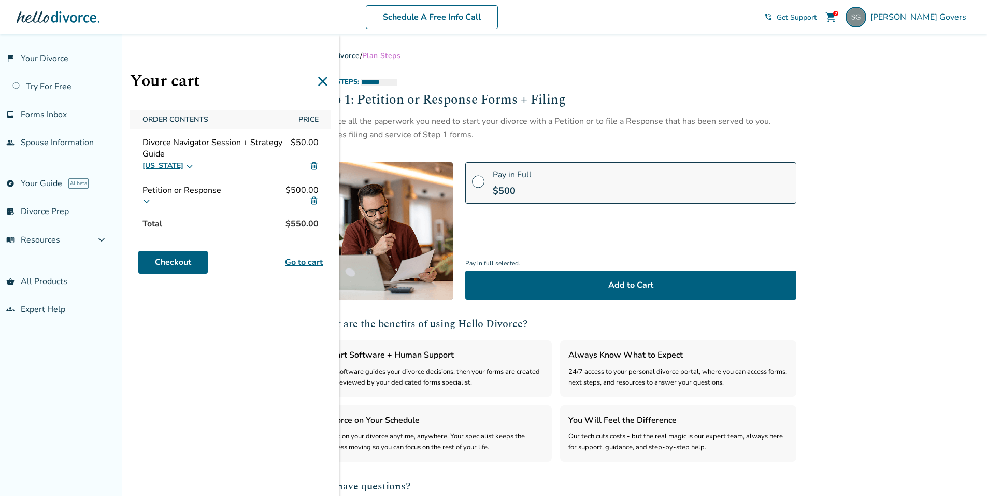
click at [182, 326] on div "Your cart Order Contents Price Divorce Navigator Session + Strategy Guide $50.0…" at bounding box center [231, 282] width 218 height 496
click at [182, 261] on link "Checkout" at bounding box center [172, 259] width 69 height 23
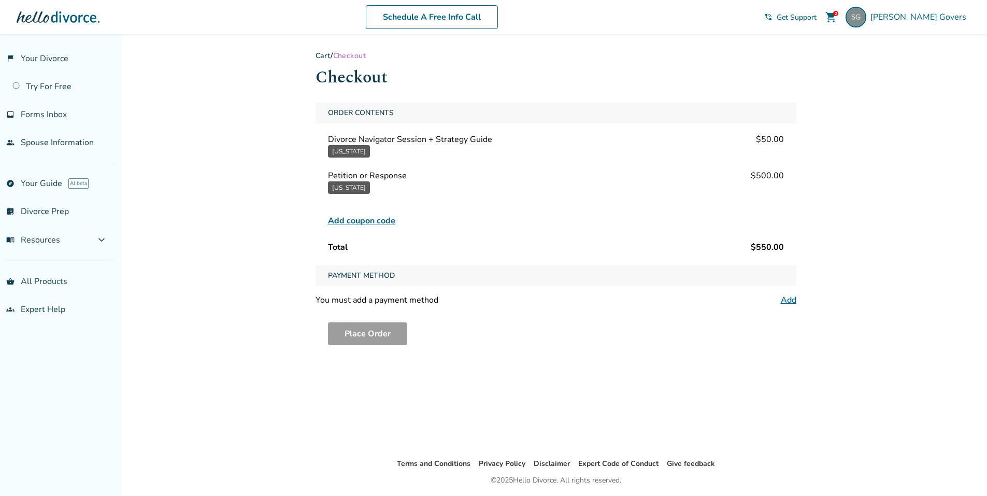
click at [365, 221] on span "Add coupon code" at bounding box center [361, 221] width 67 height 12
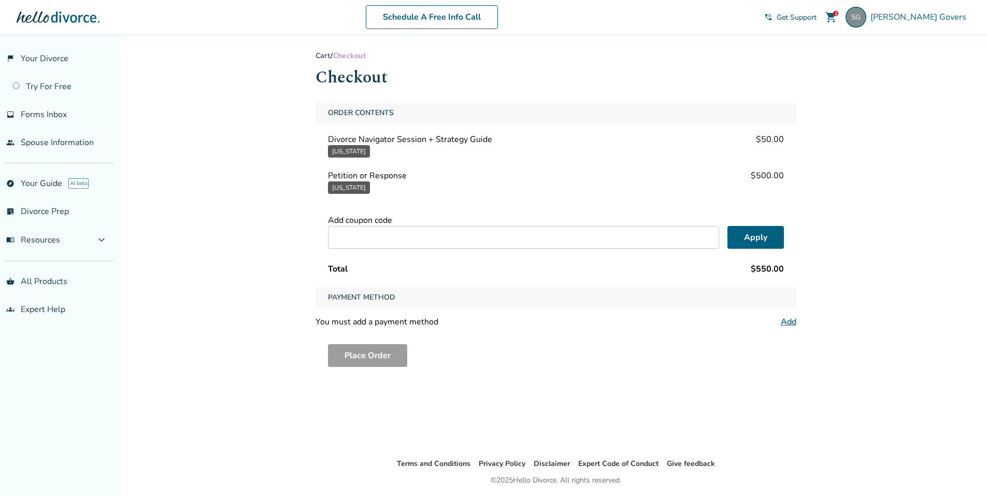
click at [398, 244] on input "text" at bounding box center [523, 237] width 391 height 23
type input "*********"
click at [764, 235] on button "Apply" at bounding box center [756, 237] width 56 height 23
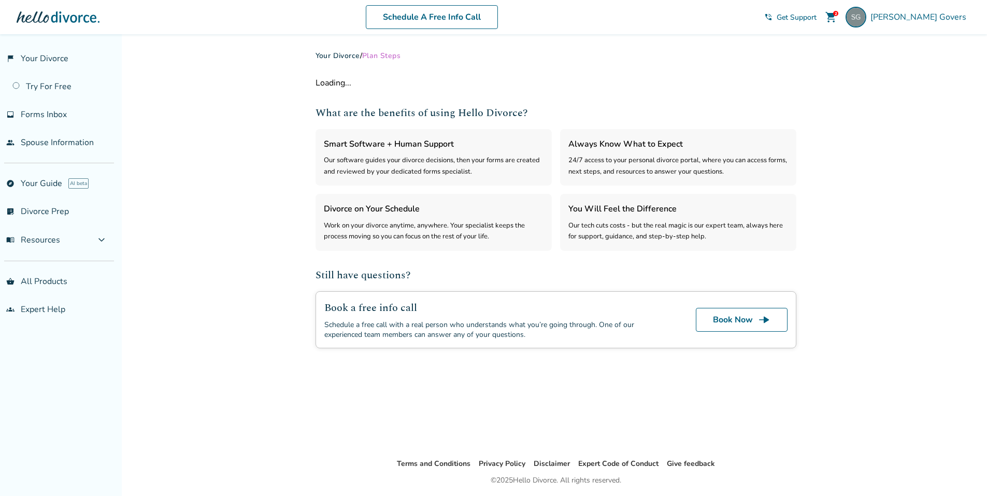
click at [838, 13] on span "shopping_cart" at bounding box center [831, 17] width 12 height 12
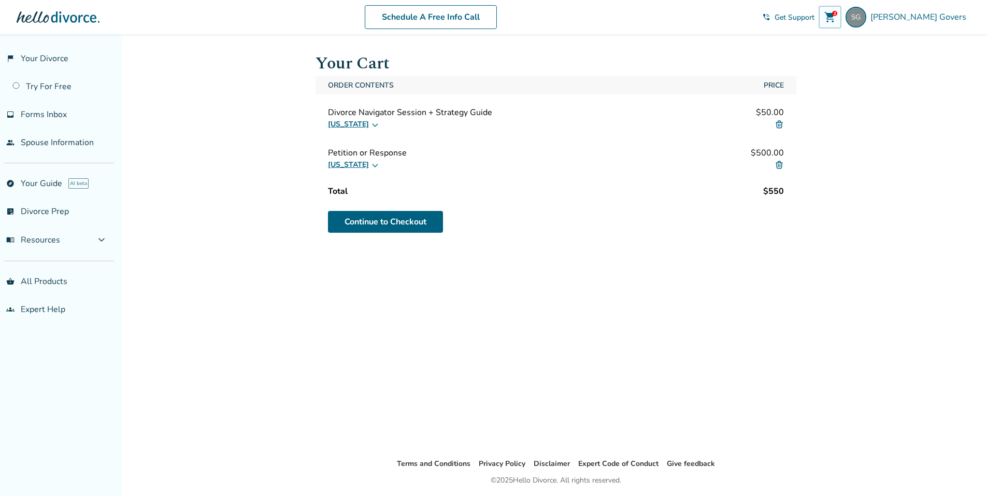
click at [342, 122] on button "[US_STATE]" at bounding box center [353, 124] width 51 height 12
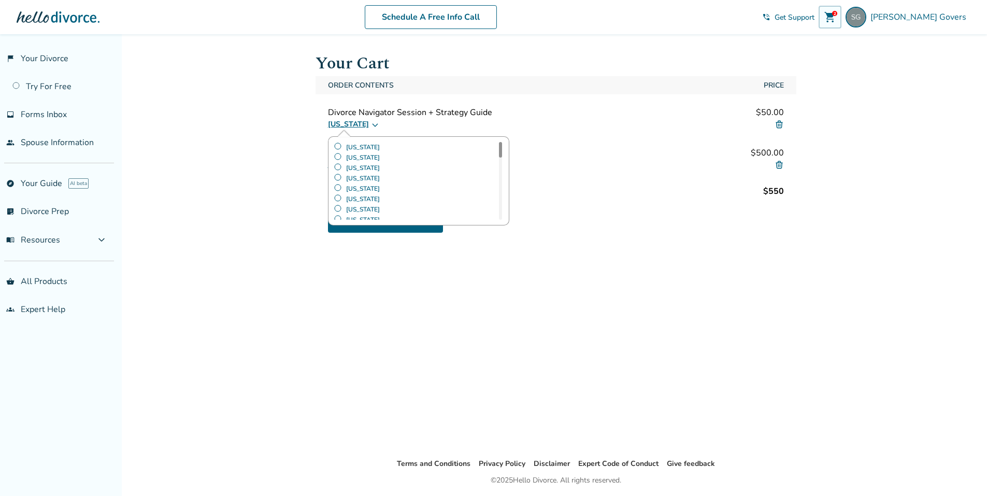
click at [336, 186] on label "[US_STATE]" at bounding box center [357, 188] width 46 height 10
click at [275, 206] on div "Added to cart Your Cart Order Contents Price Divorce Navigator Session + Strate…" at bounding box center [493, 282] width 987 height 496
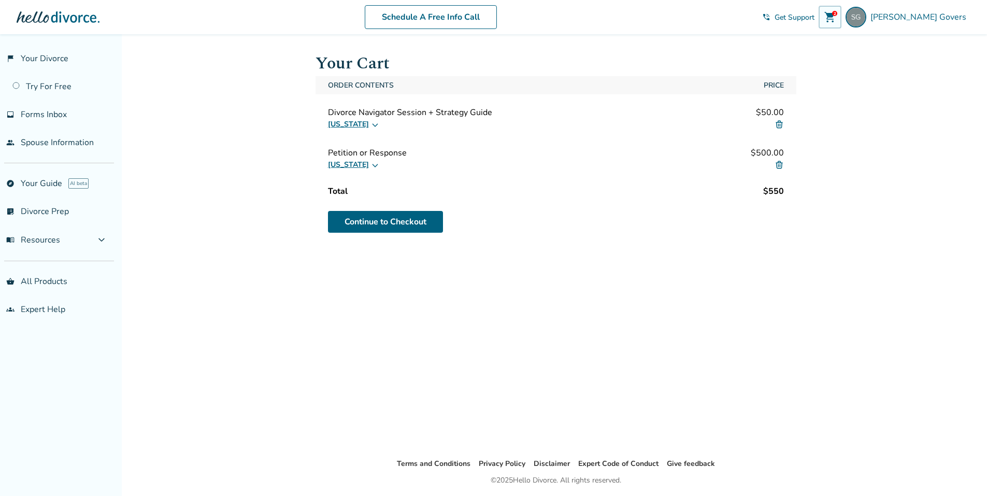
click at [371, 165] on icon at bounding box center [375, 165] width 8 height 8
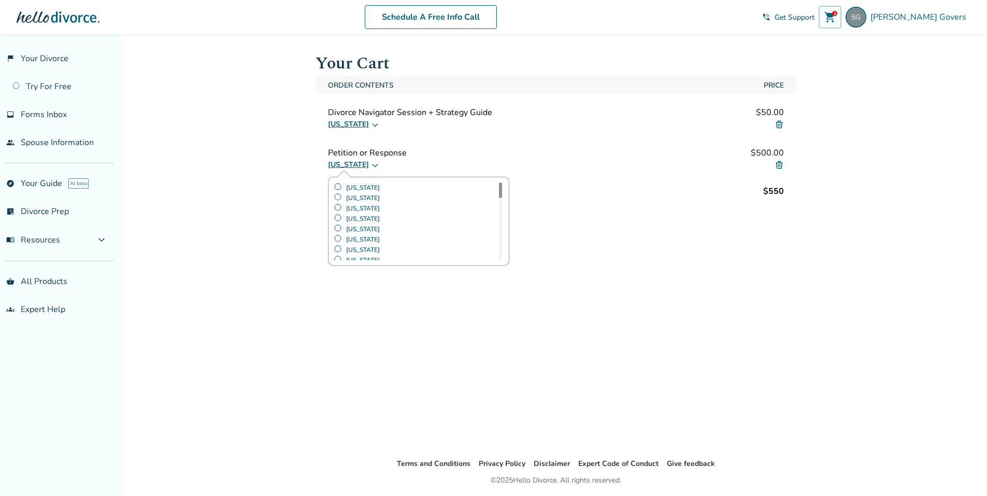
click at [350, 229] on label "[US_STATE]" at bounding box center [357, 229] width 46 height 10
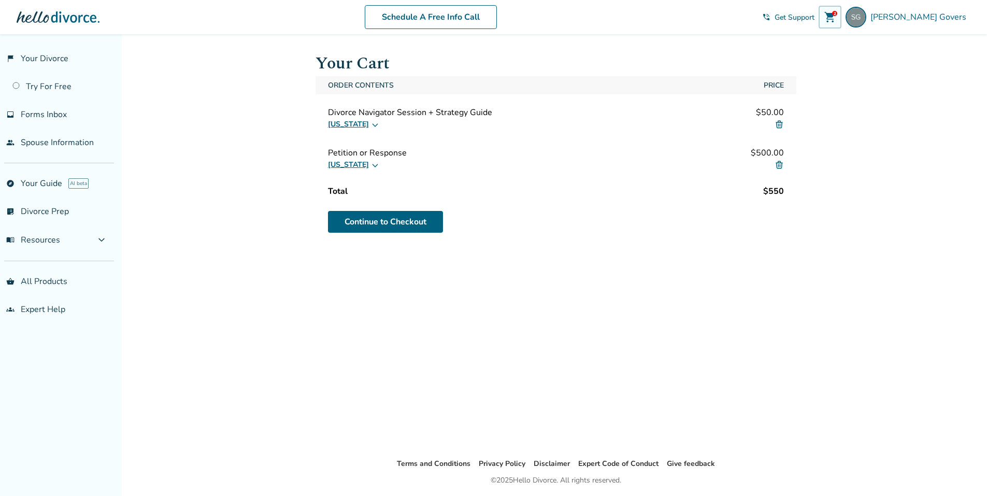
click at [280, 223] on div "Added to cart Your Cart Order Contents Price Divorce Navigator Session + Strate…" at bounding box center [493, 282] width 987 height 496
click at [412, 220] on link "Continue to Checkout" at bounding box center [385, 222] width 115 height 22
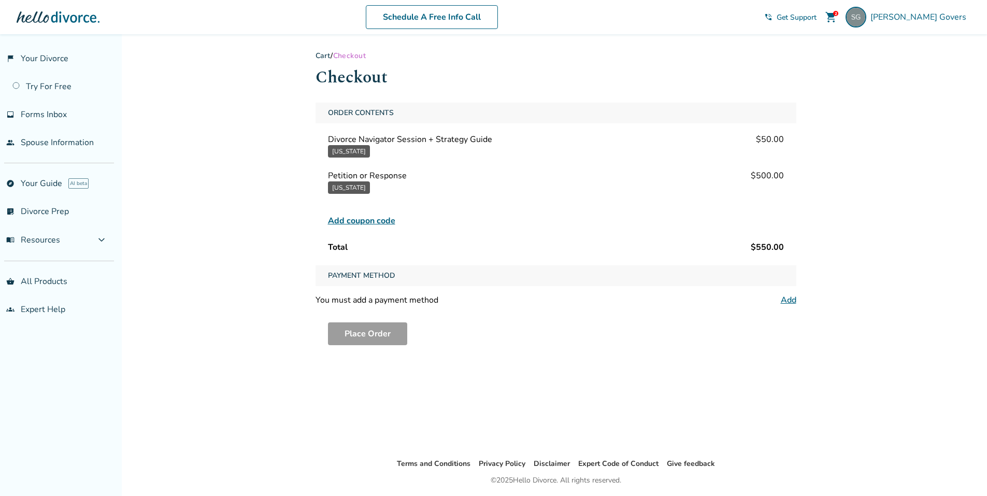
click at [782, 299] on link "Add" at bounding box center [789, 299] width 16 height 11
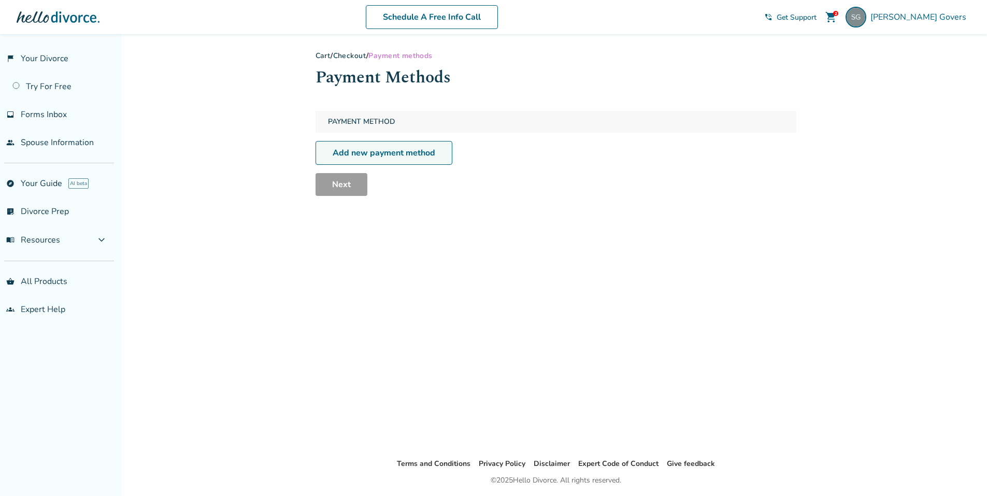
click at [400, 151] on link "Add new payment method" at bounding box center [384, 153] width 137 height 24
select select "**"
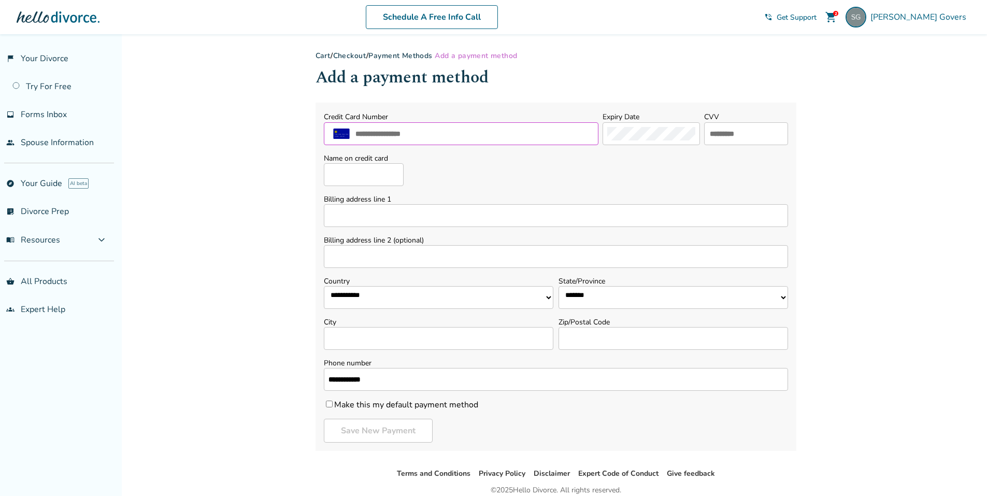
click at [419, 131] on input "text" at bounding box center [474, 133] width 239 height 13
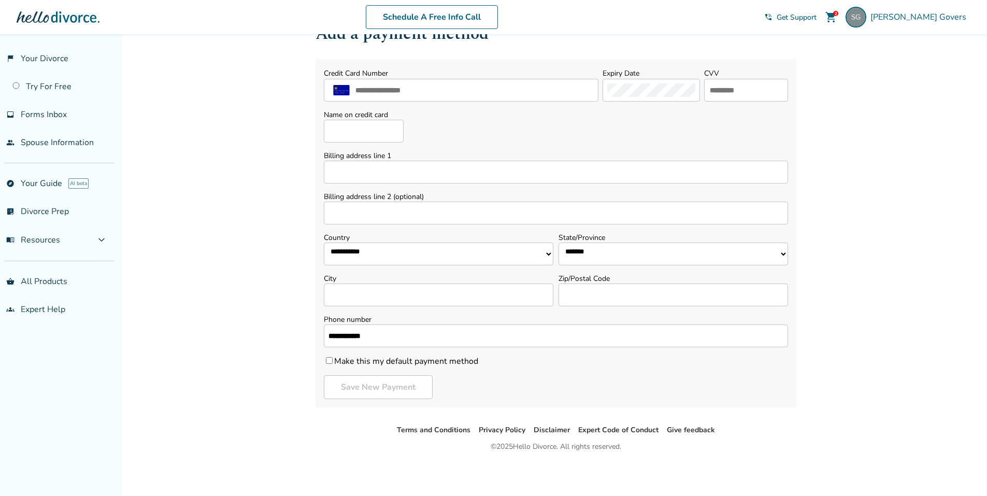
scroll to position [44, 0]
drag, startPoint x: 577, startPoint y: 21, endPoint x: 595, endPoint y: 1, distance: 27.2
click at [439, 89] on input "text" at bounding box center [474, 89] width 239 height 13
type input "**********"
click at [771, 86] on input "text" at bounding box center [746, 89] width 75 height 13
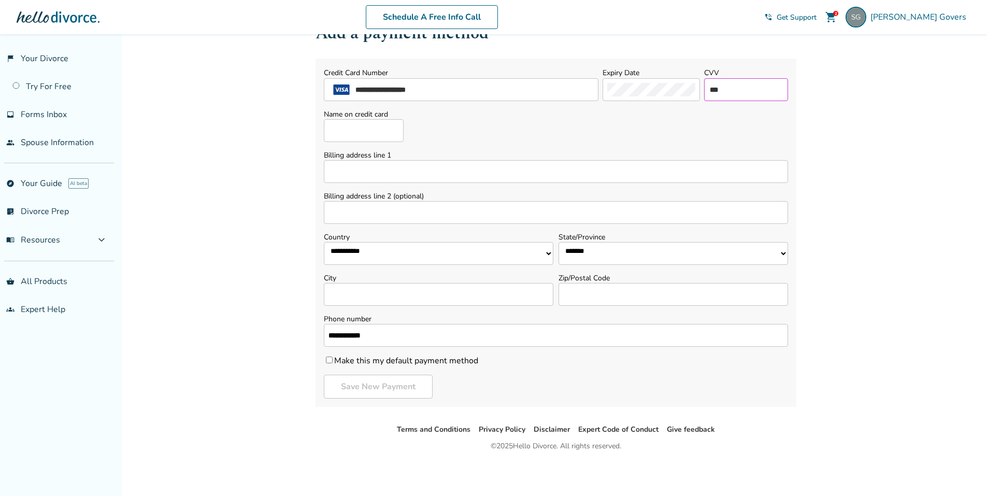
type input "***"
click at [381, 130] on input "Name on credit card" at bounding box center [364, 130] width 80 height 23
type input "**********"
click at [396, 177] on input "Billing address line 1" at bounding box center [556, 171] width 464 height 23
type input "**********"
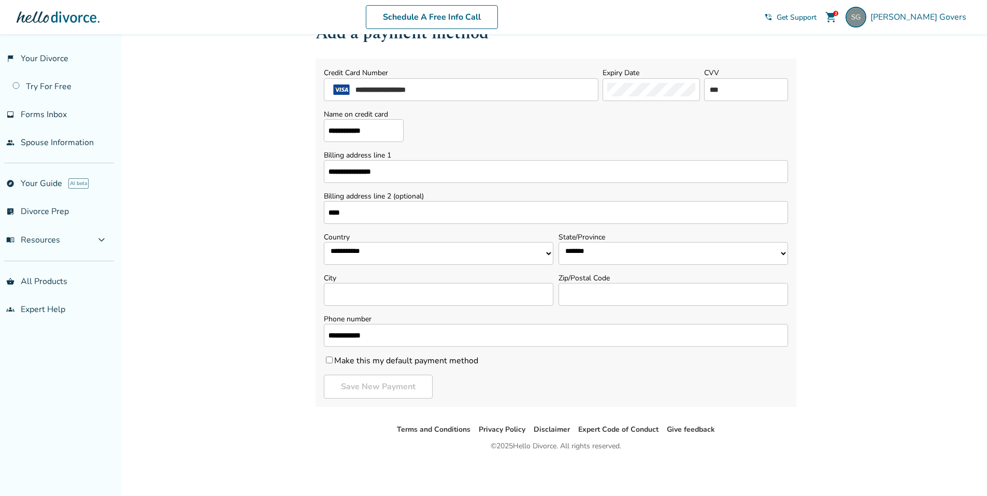
type input "****"
select select "**"
type input "*******"
type input "*****"
click at [672, 379] on div "Save New Payment" at bounding box center [556, 387] width 464 height 24
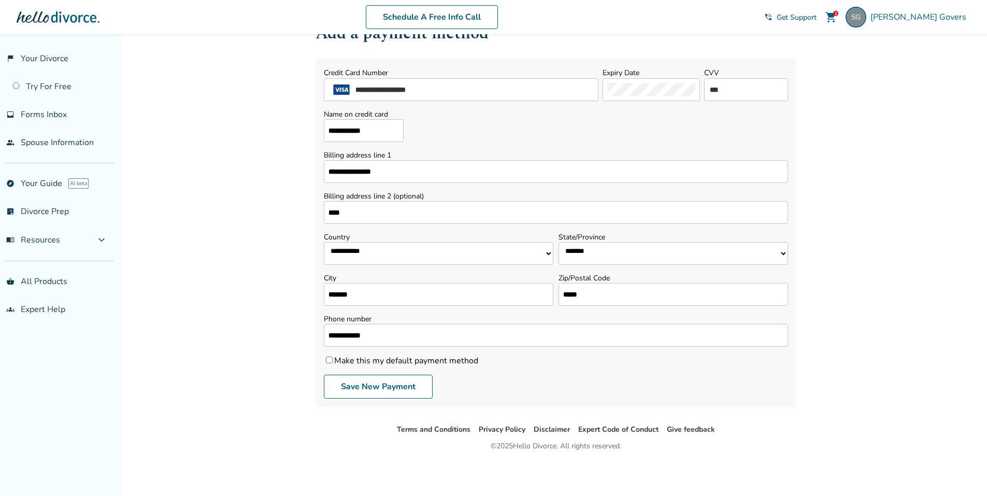
click at [417, 365] on label "Make this my default payment method" at bounding box center [401, 360] width 154 height 11
click at [403, 388] on button "Save New Payment" at bounding box center [378, 387] width 109 height 24
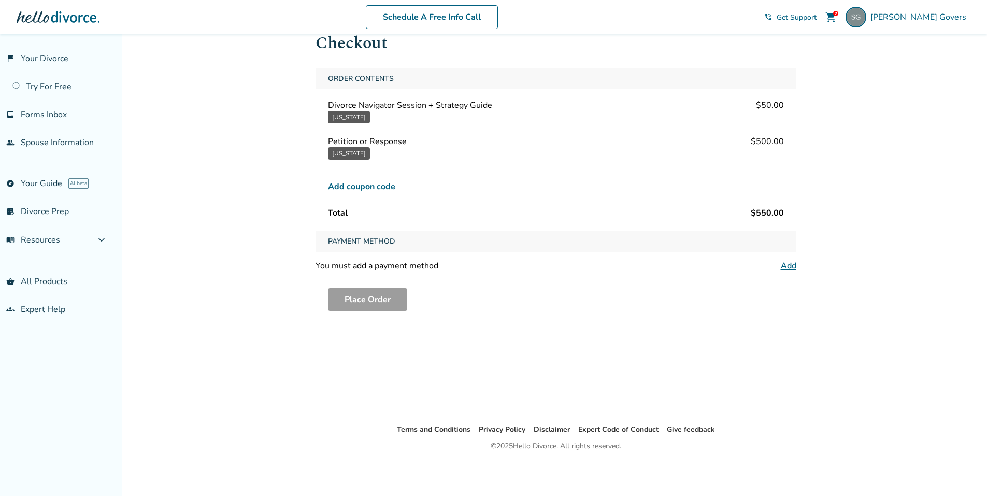
scroll to position [43, 0]
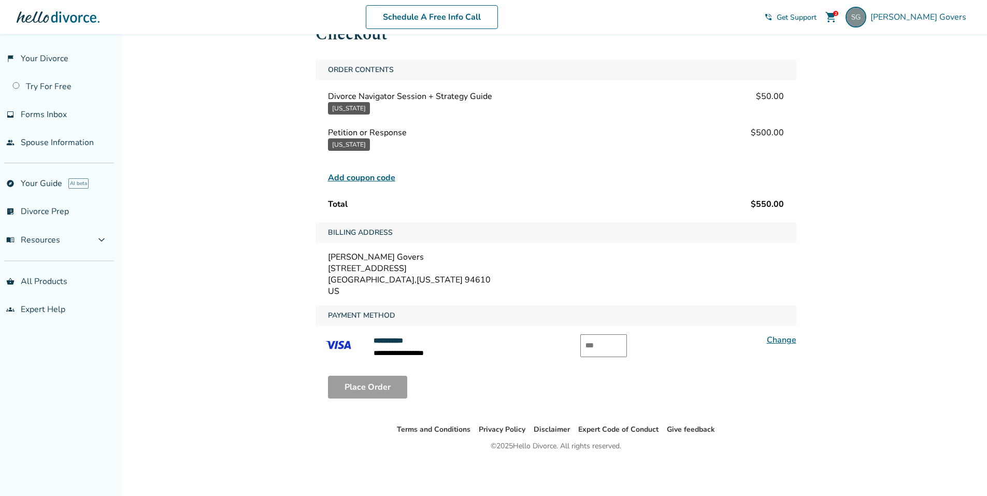
click at [612, 341] on input "text" at bounding box center [604, 345] width 47 height 23
type input "***"
click at [695, 379] on div "Place Order" at bounding box center [556, 386] width 481 height 39
click at [374, 385] on button "Place Order" at bounding box center [367, 387] width 79 height 23
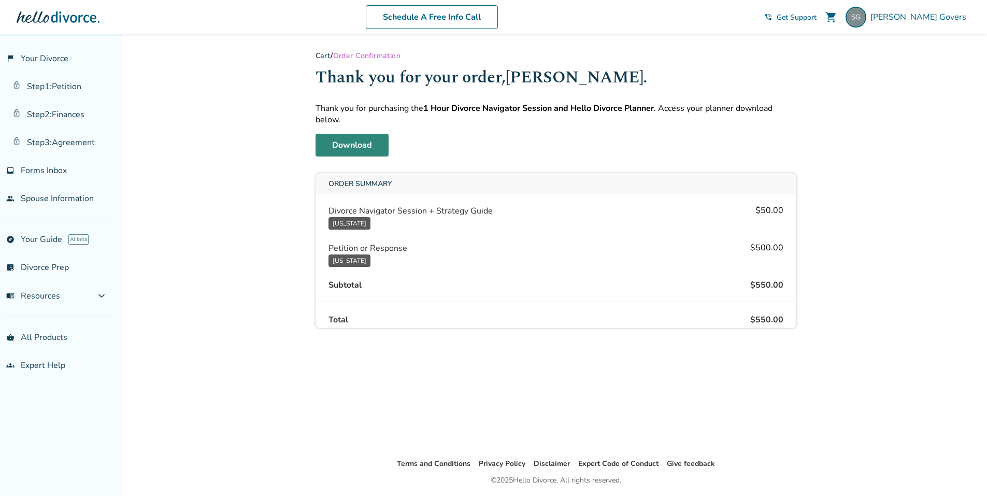
click at [364, 143] on link "Download" at bounding box center [352, 145] width 73 height 23
click at [55, 89] on link "Step 1 : Petition" at bounding box center [57, 87] width 114 height 24
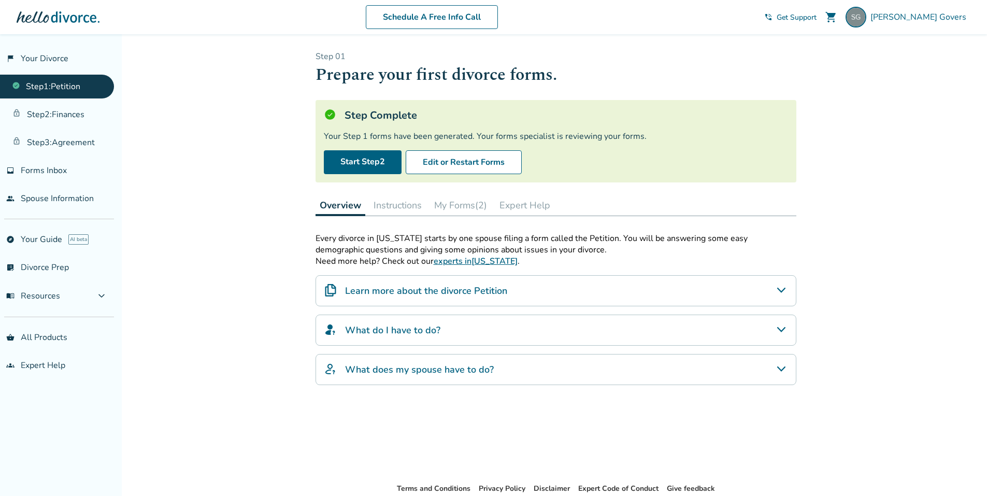
click at [521, 285] on div "Learn more about the divorce Petition" at bounding box center [556, 290] width 481 height 31
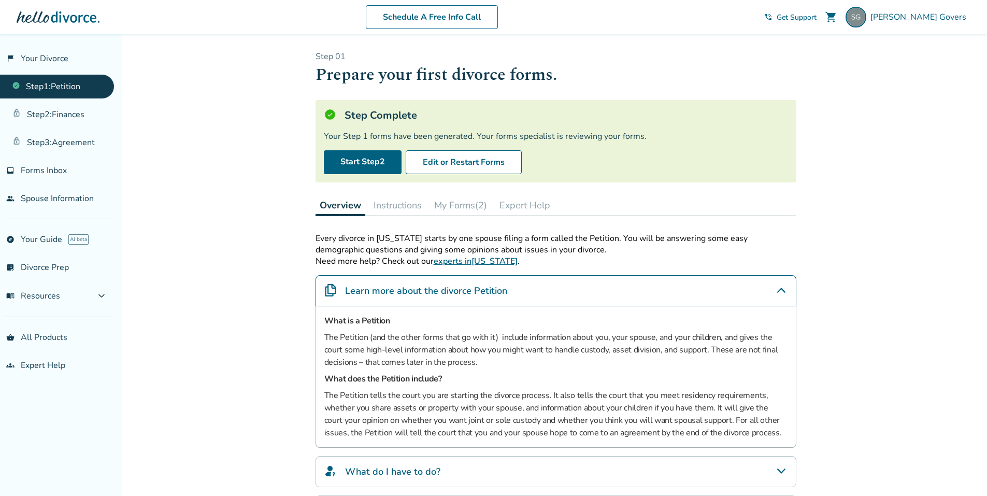
click at [521, 285] on div "Learn more about the divorce Petition" at bounding box center [556, 290] width 481 height 31
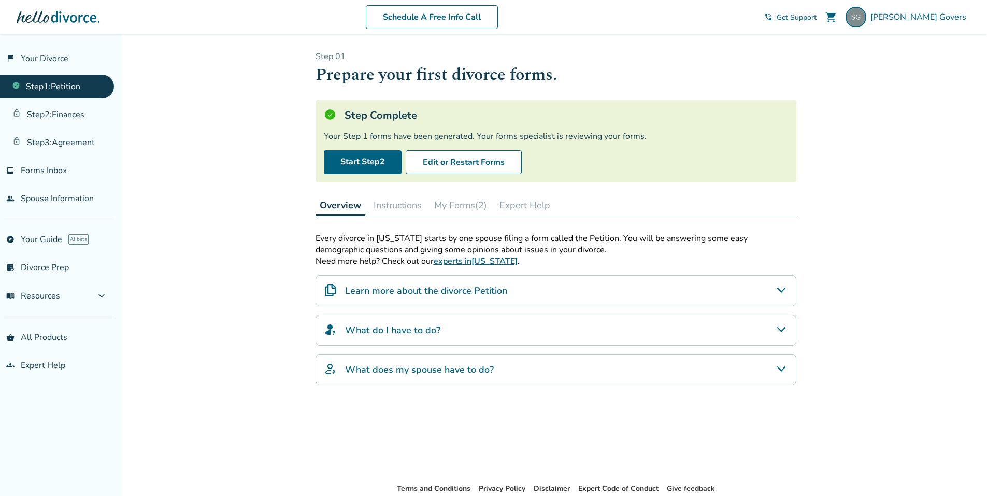
click at [401, 206] on button "Instructions" at bounding box center [398, 205] width 56 height 21
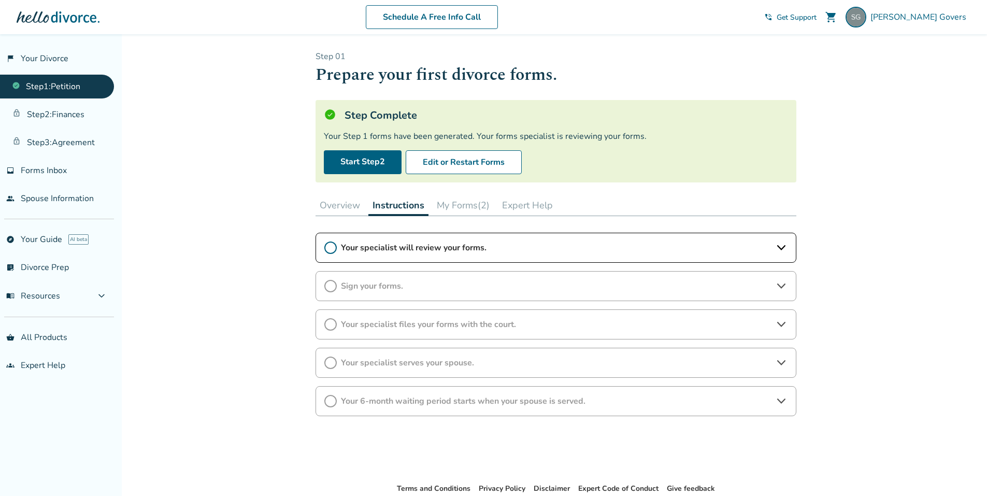
click at [421, 242] on span "Your specialist will review your forms." at bounding box center [556, 247] width 430 height 11
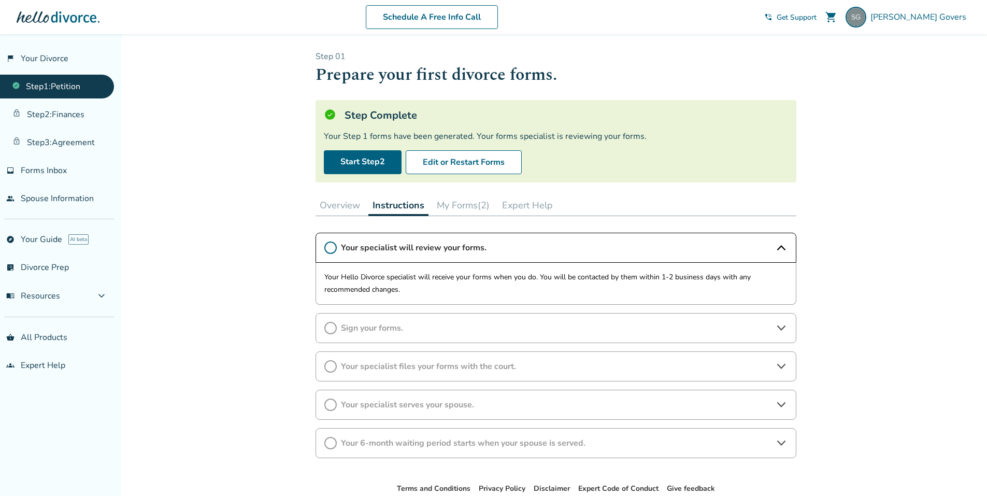
click at [423, 246] on span "Your specialist will review your forms." at bounding box center [556, 247] width 430 height 11
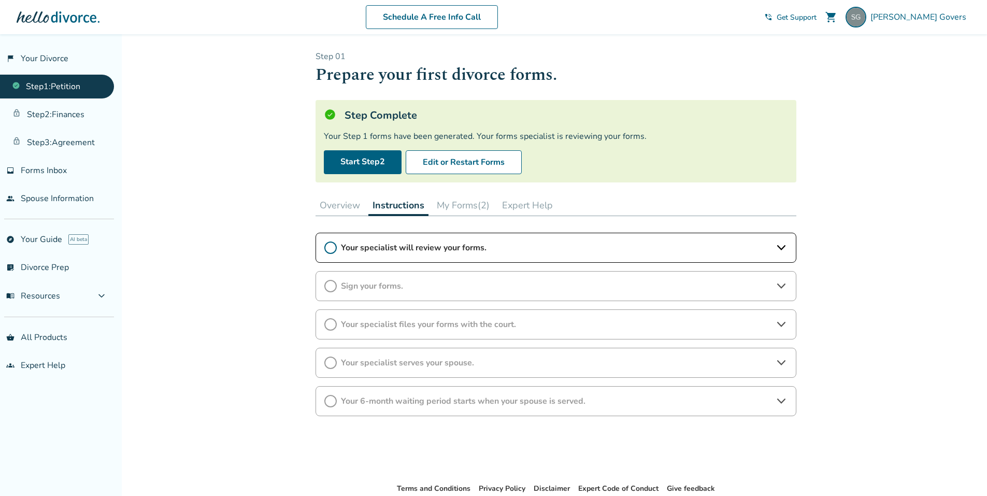
click at [452, 208] on button "My Forms (2)" at bounding box center [463, 205] width 61 height 21
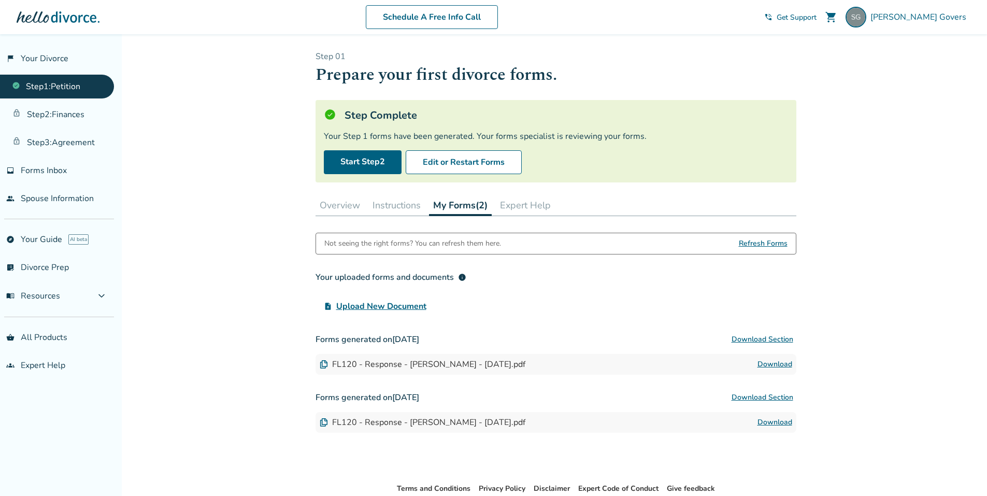
click at [462, 278] on span "info" at bounding box center [462, 277] width 8 height 8
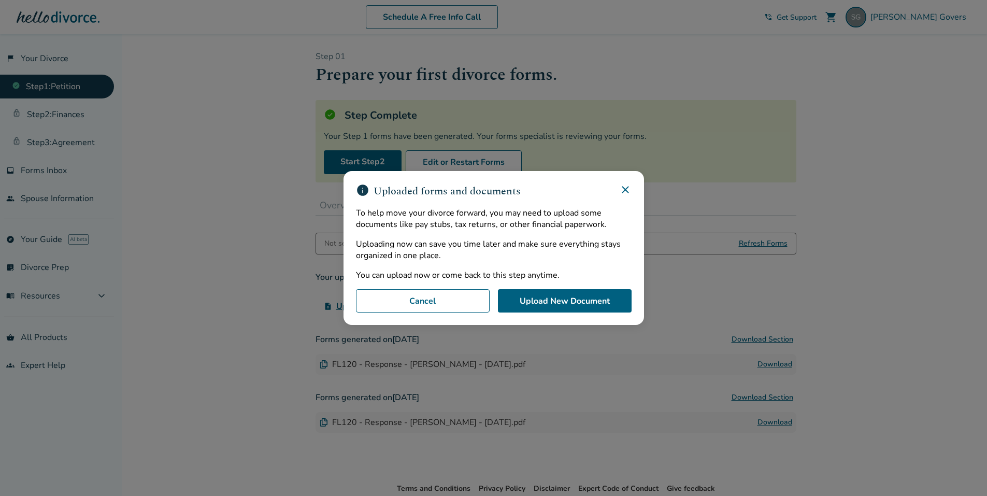
click at [631, 189] on icon at bounding box center [625, 189] width 12 height 12
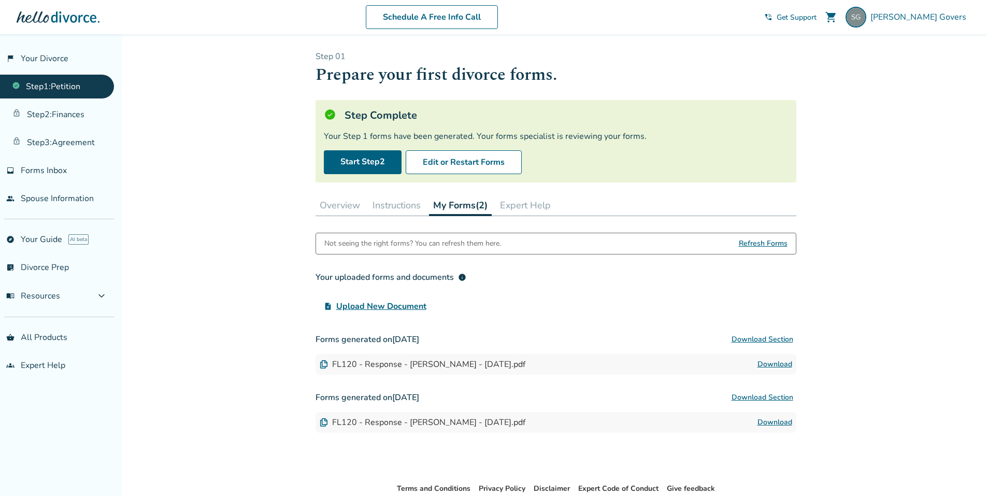
click at [526, 207] on button "Expert Help" at bounding box center [525, 205] width 59 height 21
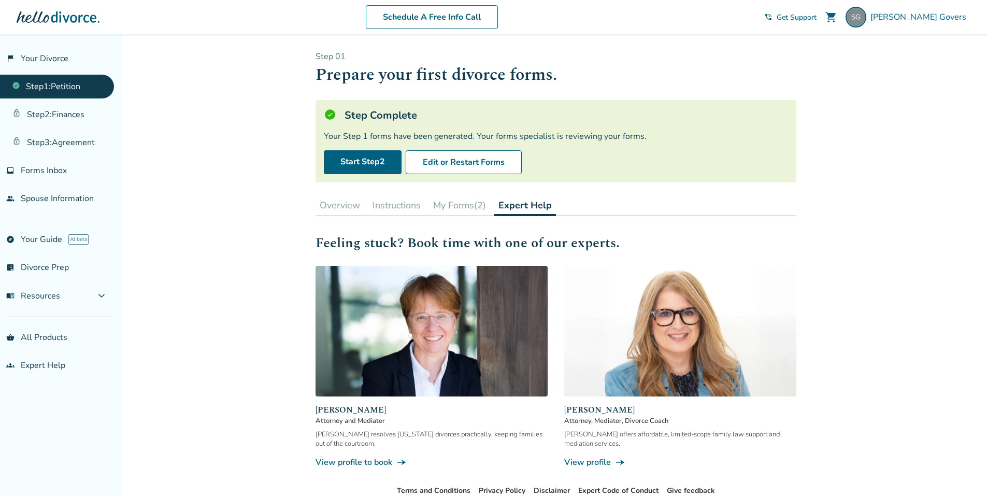
click at [347, 206] on button "Overview" at bounding box center [340, 205] width 49 height 21
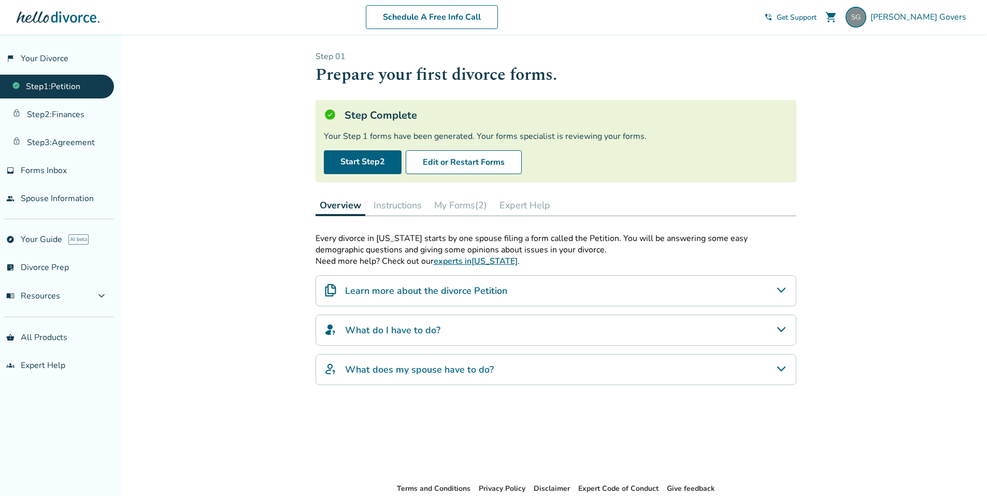
click at [469, 204] on button "My Forms (2)" at bounding box center [460, 205] width 61 height 21
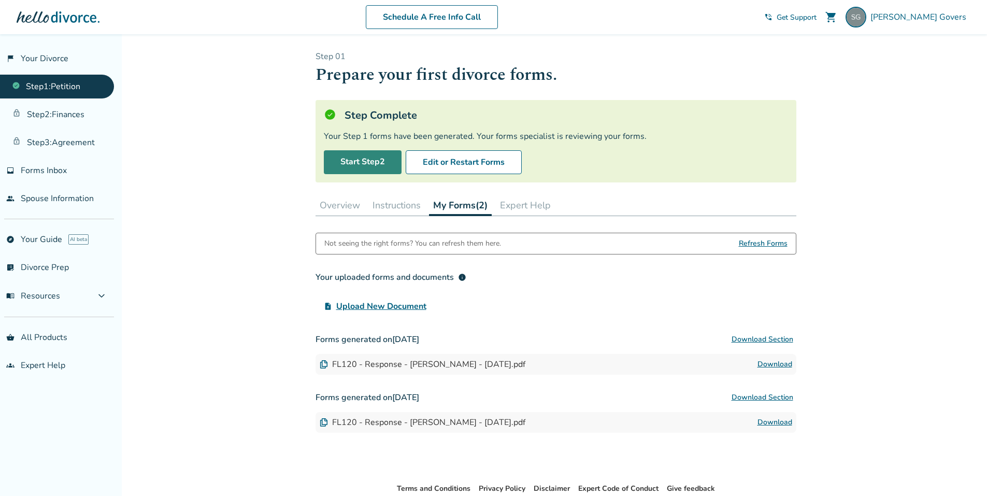
click at [360, 159] on link "Start Step 2" at bounding box center [363, 162] width 78 height 24
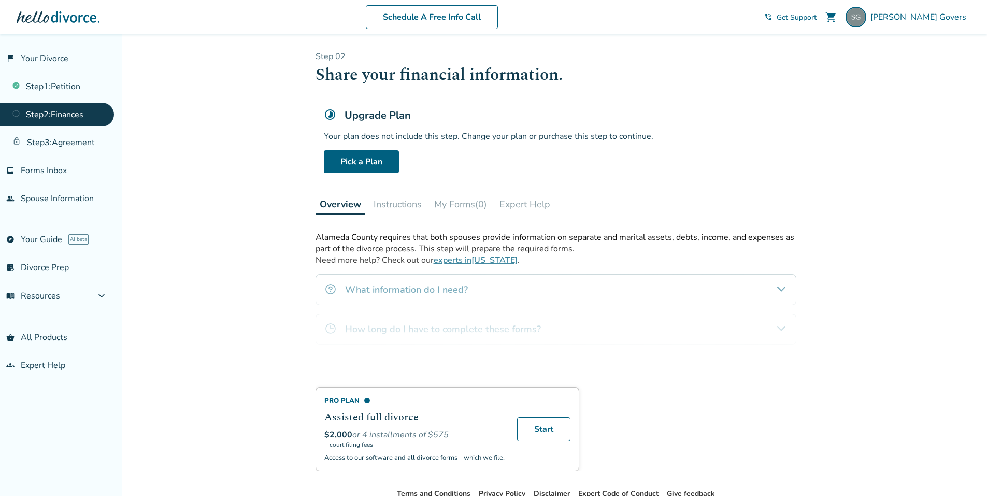
click at [590, 286] on div "Pro Plan info Assisted full divorce $2,000 or 4 installments of $575 + court fi…" at bounding box center [556, 351] width 481 height 239
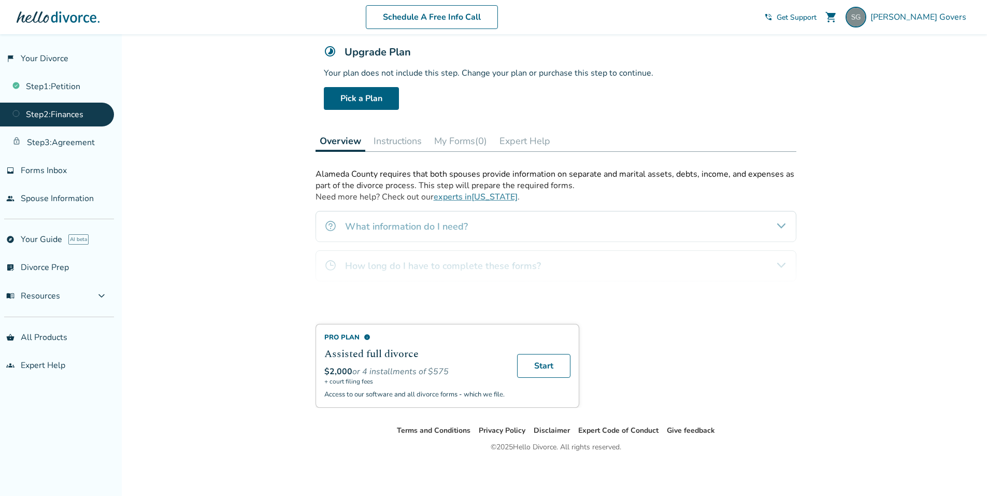
scroll to position [64, 0]
click at [454, 221] on div "Pro Plan info Assisted full divorce $2,000 or 4 installments of $575 + court fi…" at bounding box center [556, 286] width 481 height 239
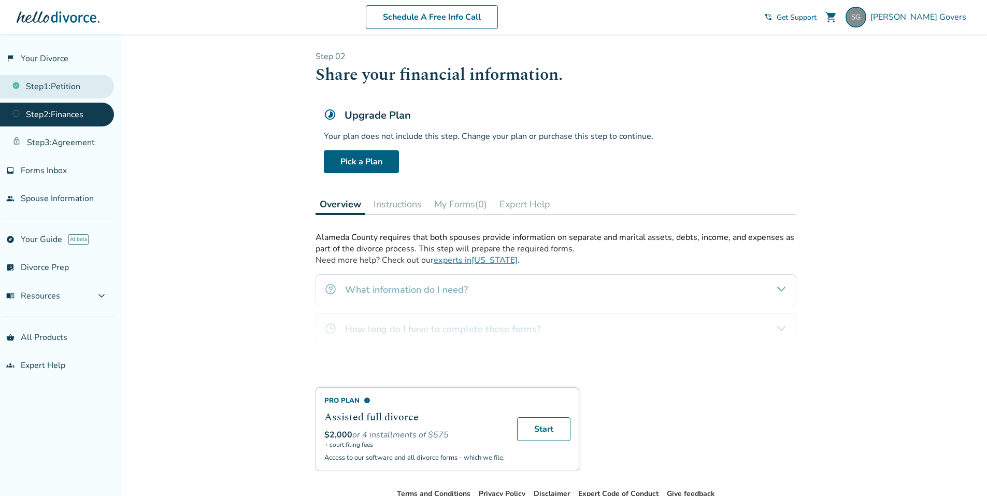
click at [54, 86] on link "Step 1 : Petition" at bounding box center [57, 87] width 114 height 24
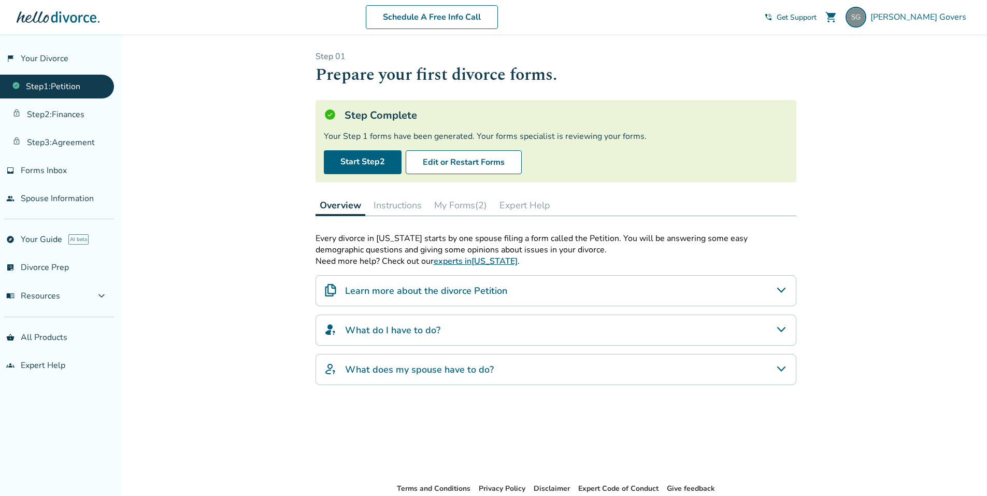
click at [481, 330] on div "What do I have to do?" at bounding box center [556, 330] width 481 height 31
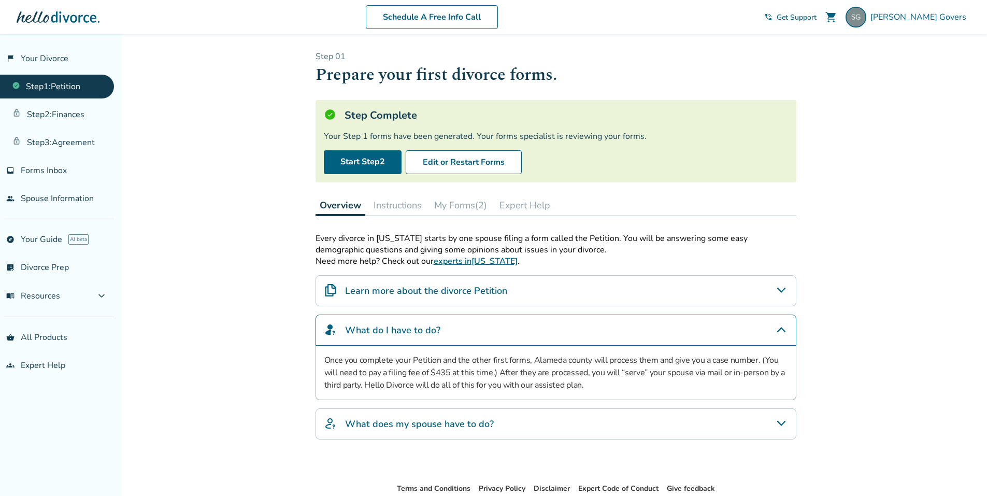
click at [482, 328] on div "What do I have to do?" at bounding box center [556, 330] width 481 height 31
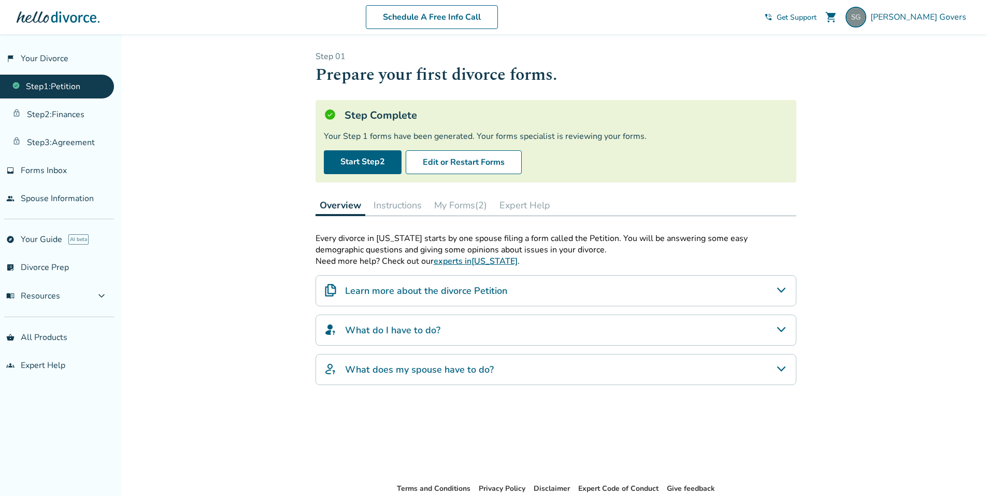
click at [472, 369] on h4 "What does my spouse have to do?" at bounding box center [419, 369] width 149 height 13
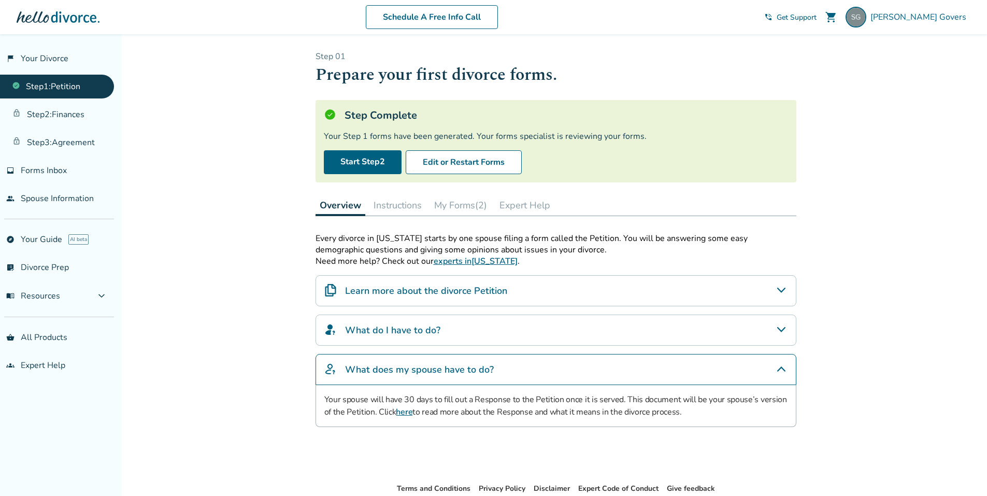
click at [405, 410] on link "here" at bounding box center [404, 411] width 17 height 11
click at [47, 234] on link "explore Your Guide AI beta" at bounding box center [57, 240] width 114 height 24
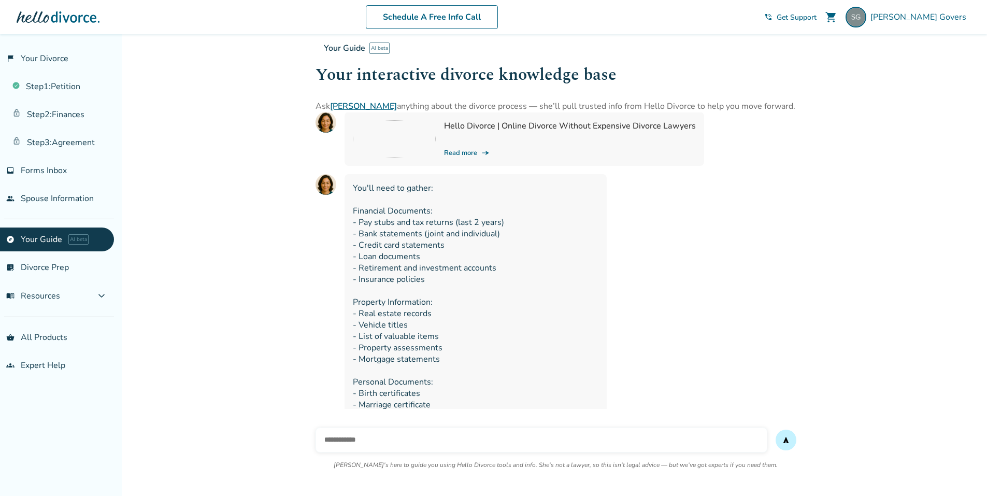
scroll to position [115, 0]
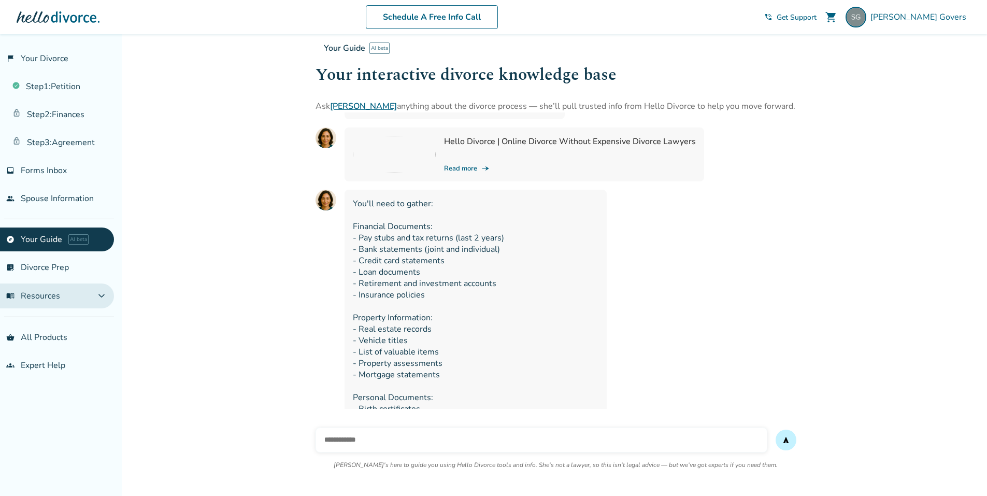
click at [62, 298] on button "menu_book Resources expand_more" at bounding box center [57, 296] width 114 height 25
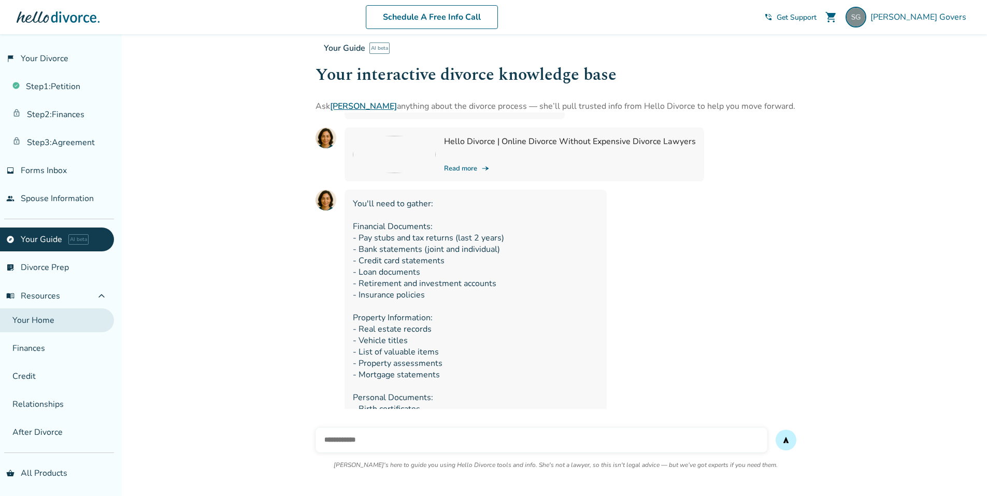
scroll to position [30, 0]
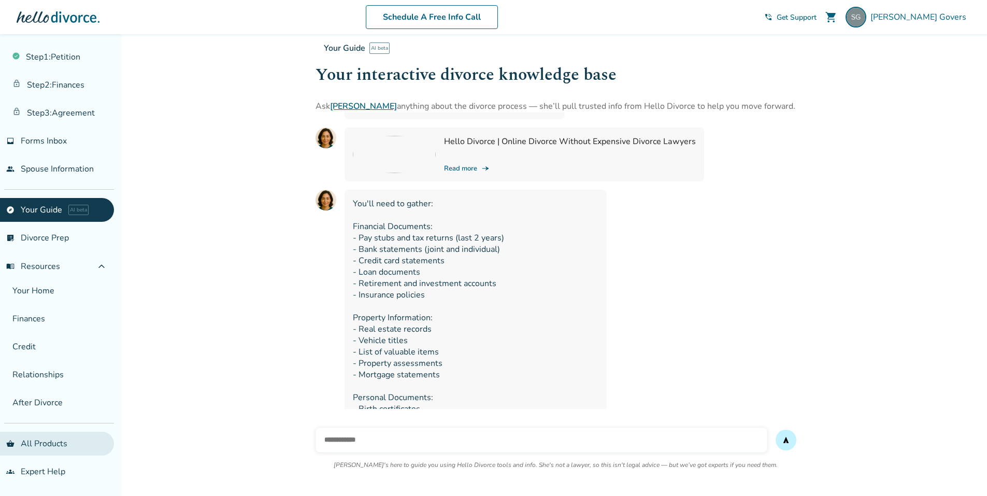
click at [56, 446] on link "shopping_basket All Products" at bounding box center [57, 444] width 114 height 24
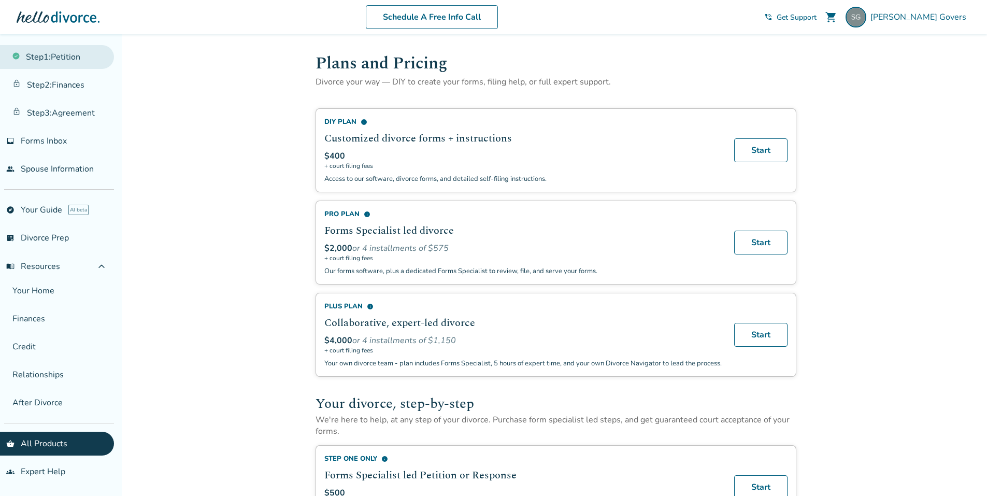
click at [45, 50] on link "Step 1 : Petition" at bounding box center [57, 57] width 114 height 24
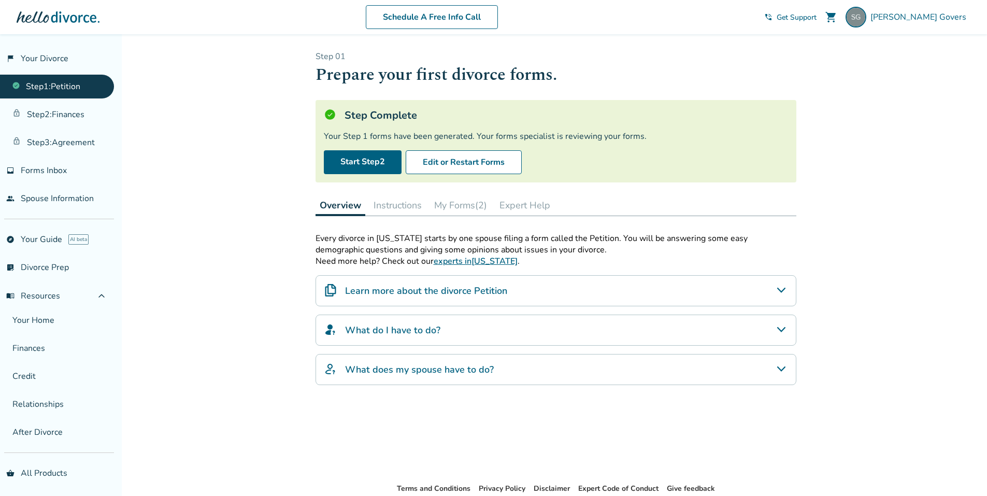
click at [532, 295] on div "Step 0 1 Prepare your first divorce forms. Step Complete Your Step 1 forms have…" at bounding box center [556, 258] width 481 height 415
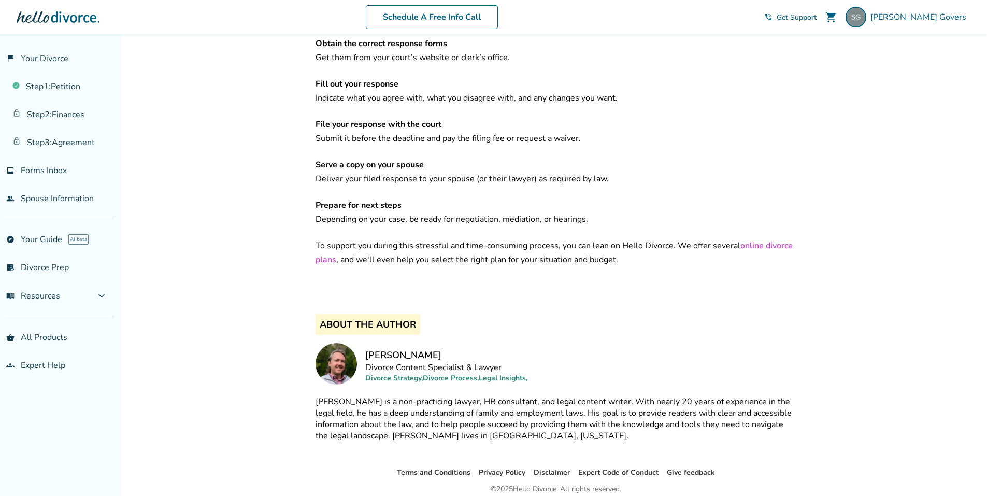
scroll to position [1664, 0]
